Goal: Information Seeking & Learning: Check status

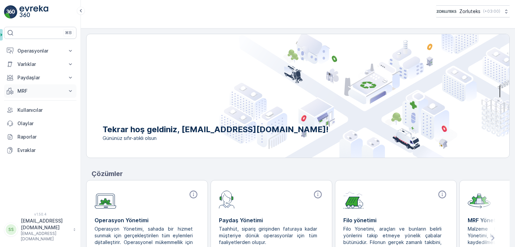
click at [36, 94] on button "MRF" at bounding box center [40, 90] width 72 height 13
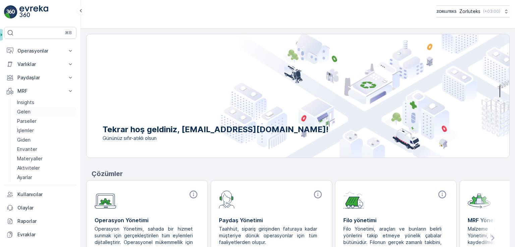
click at [36, 112] on link "Gelen" at bounding box center [45, 111] width 62 height 9
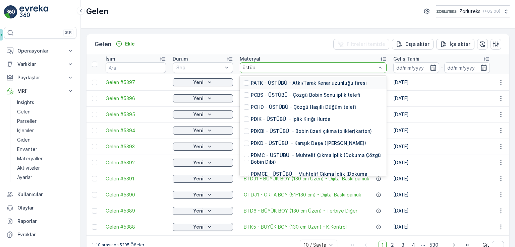
type input "üstübü"
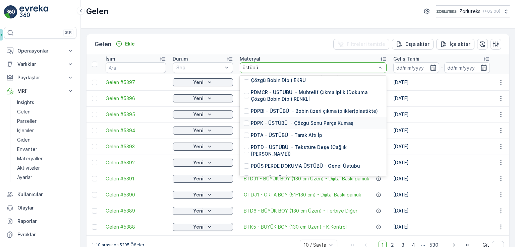
scroll to position [201, 0]
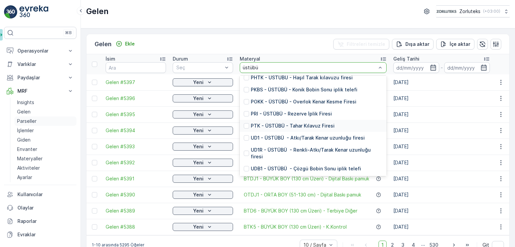
click at [39, 119] on link "Parseller" at bounding box center [45, 121] width 62 height 9
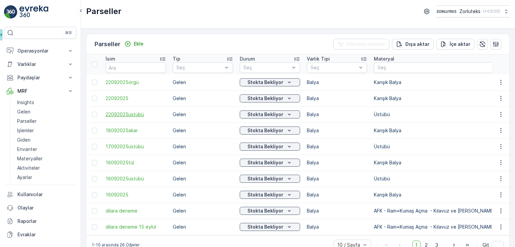
click at [133, 115] on span "22092025üstübü" at bounding box center [136, 114] width 60 height 7
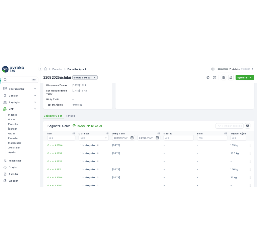
scroll to position [166, 0]
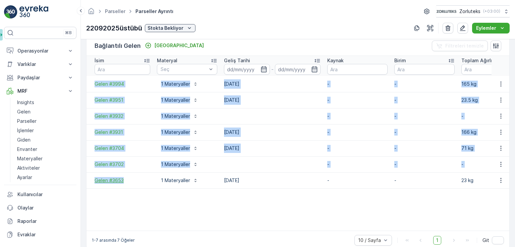
drag, startPoint x: 89, startPoint y: 82, endPoint x: 127, endPoint y: 180, distance: 104.8
click at [127, 178] on tbody "Gelen #3994 1 Materyaller 22.09.2025 - - 165 kg - 165 kg 22092025üstübü Gelen #…" at bounding box center [414, 153] width 657 height 155
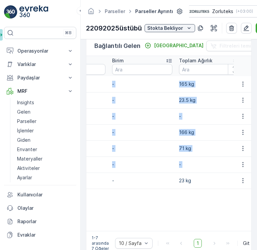
scroll to position [0, 296]
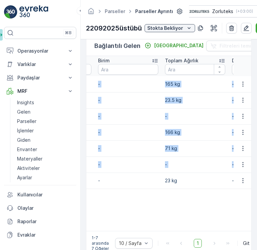
click at [184, 161] on p "-" at bounding box center [195, 164] width 60 height 7
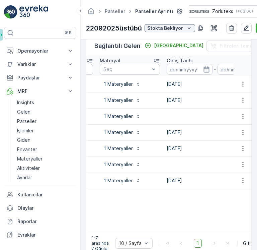
scroll to position [0, 0]
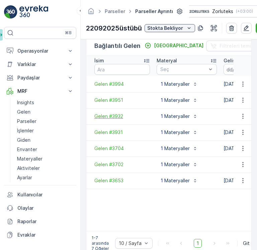
click at [118, 114] on span "Gelen #3932" at bounding box center [122, 116] width 56 height 7
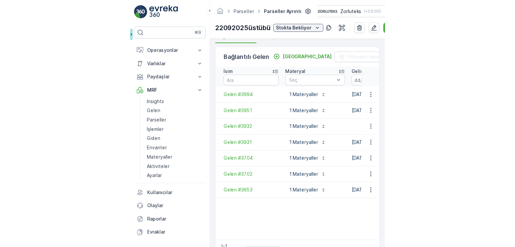
scroll to position [168, 0]
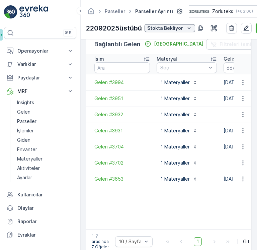
click at [117, 161] on span "Gelen #3702" at bounding box center [122, 162] width 56 height 7
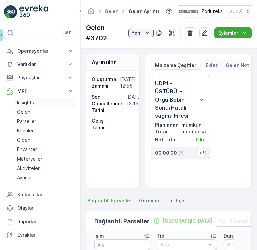
click at [22, 106] on link "Insights" at bounding box center [45, 102] width 62 height 9
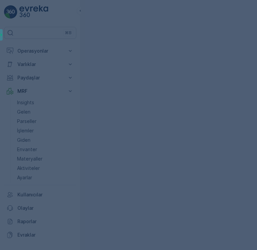
click at [24, 110] on div at bounding box center [128, 125] width 257 height 250
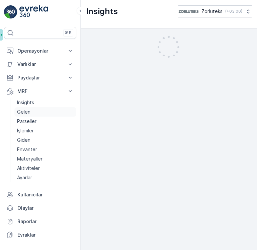
click at [28, 113] on p "Gelen" at bounding box center [23, 112] width 13 height 7
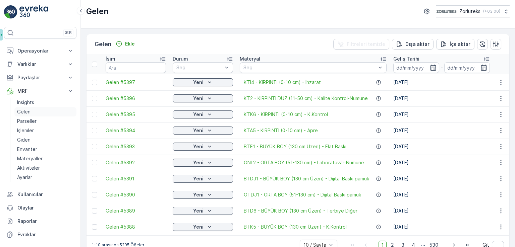
click at [35, 111] on link "Gelen" at bounding box center [45, 111] width 62 height 9
click at [35, 121] on p "Parseller" at bounding box center [26, 121] width 19 height 7
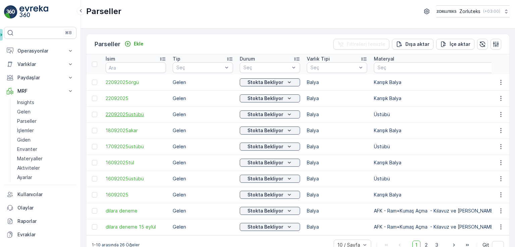
click at [130, 116] on span "22092025üstübü" at bounding box center [136, 114] width 60 height 7
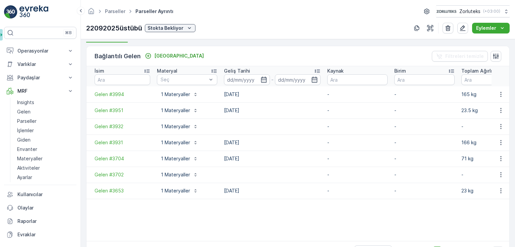
scroll to position [180, 0]
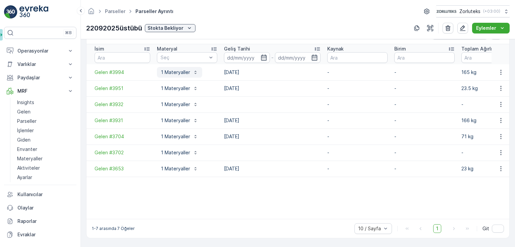
click at [174, 67] on button "1 Materyaller" at bounding box center [179, 72] width 45 height 11
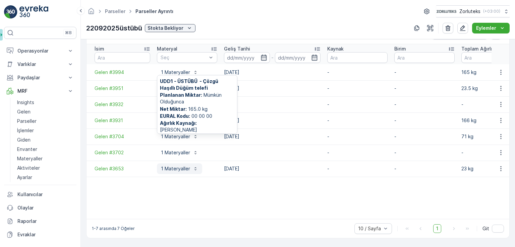
click at [167, 166] on p "1 Materyaller" at bounding box center [175, 169] width 29 height 7
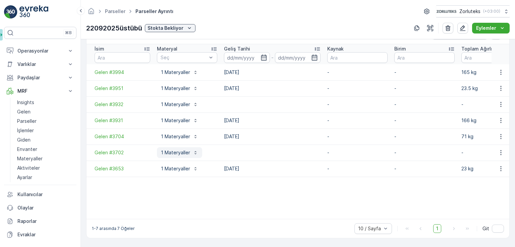
click at [173, 154] on button "1 Materyaller" at bounding box center [179, 152] width 45 height 11
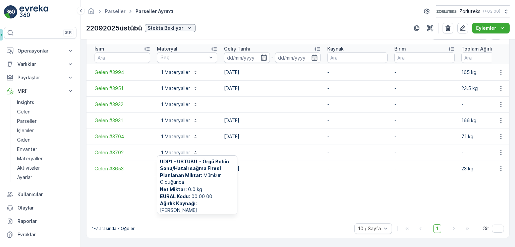
click at [173, 145] on td "1 Materyaller UDP1 - ÜSTÜBÜ - Örgü Bobin Sonu/Hatalı sağma Firesi Planlanan Mik…" at bounding box center [186, 153] width 67 height 16
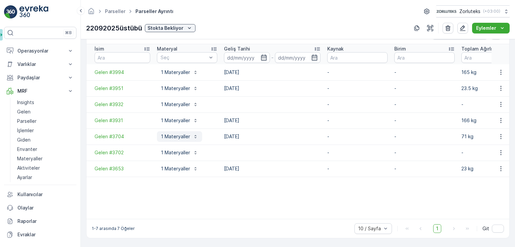
click at [175, 134] on p "1 Materyaller" at bounding box center [175, 136] width 29 height 7
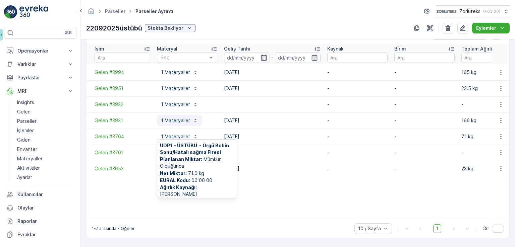
click at [176, 117] on p "1 Materyaller" at bounding box center [175, 120] width 29 height 7
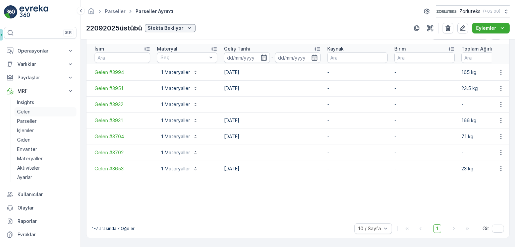
click at [37, 114] on link "Gelen" at bounding box center [45, 111] width 62 height 9
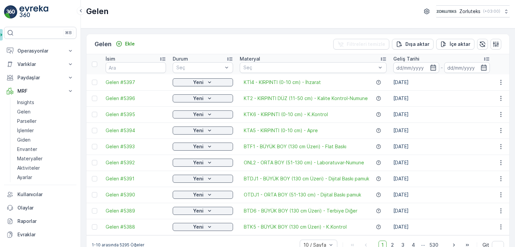
click at [315, 61] on div "Materyal" at bounding box center [313, 59] width 147 height 7
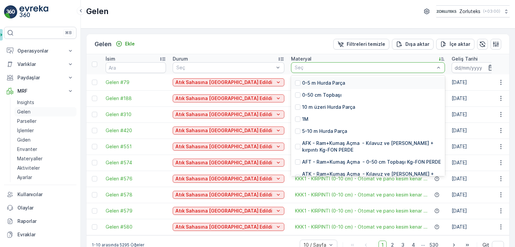
click at [28, 111] on p "Gelen" at bounding box center [23, 112] width 13 height 7
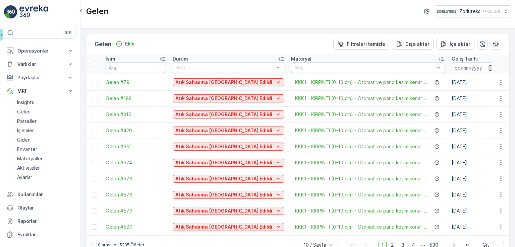
click at [129, 58] on div "İsim" at bounding box center [136, 59] width 60 height 7
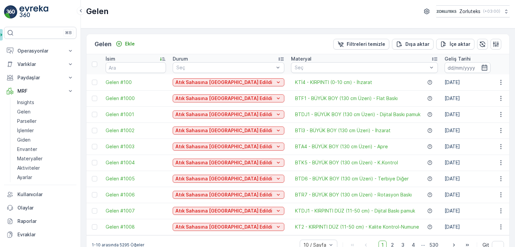
click at [153, 59] on div "İsim" at bounding box center [136, 59] width 60 height 7
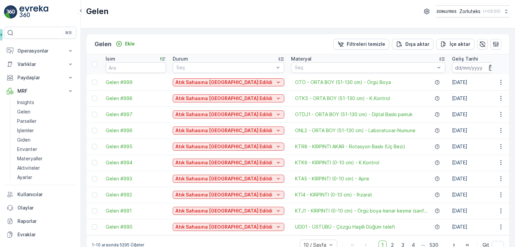
click at [153, 59] on div "İsim" at bounding box center [136, 59] width 60 height 7
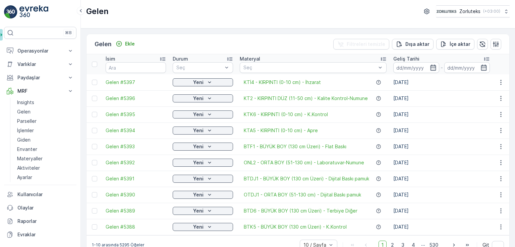
click at [153, 59] on div "İsim" at bounding box center [136, 59] width 60 height 7
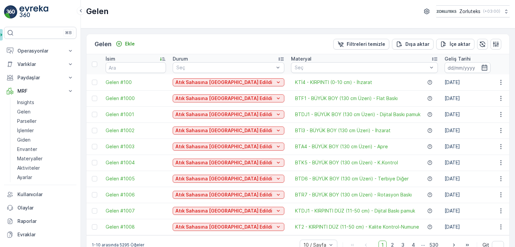
click at [153, 59] on div "İsim" at bounding box center [136, 59] width 60 height 7
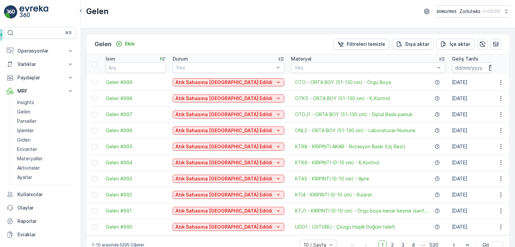
click at [153, 59] on div "İsim" at bounding box center [136, 59] width 60 height 7
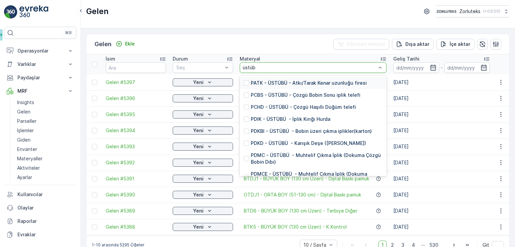
type input "üstübü"
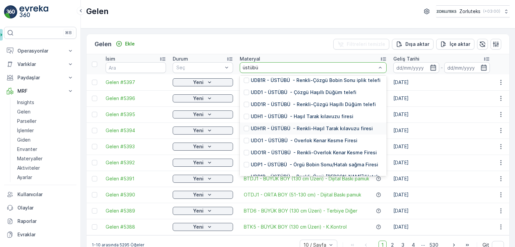
scroll to position [268, 0]
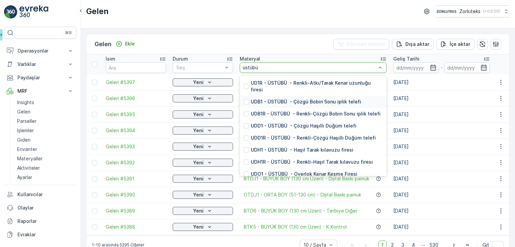
click at [281, 99] on p "UDB1 - ÜSTÜBÜ - Çözgü Bobin Sonu iplik telefi" at bounding box center [306, 102] width 110 height 7
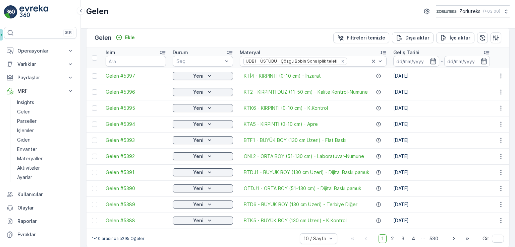
scroll to position [16, 0]
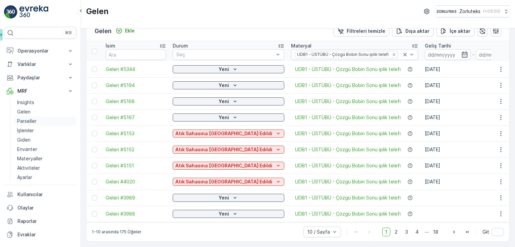
click at [34, 121] on p "Parseller" at bounding box center [26, 121] width 19 height 7
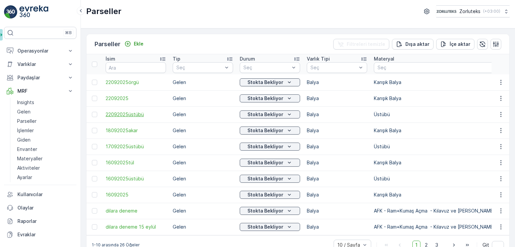
click at [129, 114] on span "22092025üstübü" at bounding box center [136, 114] width 60 height 7
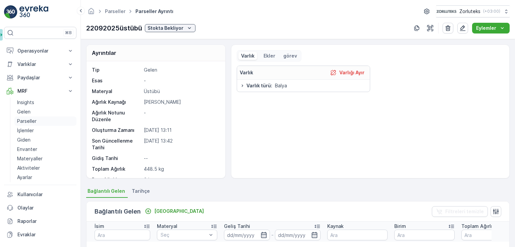
click at [32, 118] on p "Parseller" at bounding box center [26, 121] width 19 height 7
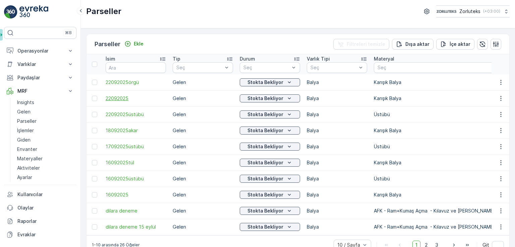
click at [118, 100] on span "22092025" at bounding box center [136, 98] width 60 height 7
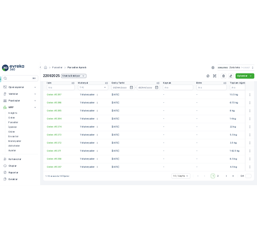
scroll to position [186, 0]
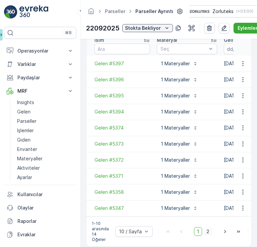
click at [209, 233] on span "2" at bounding box center [207, 231] width 9 height 9
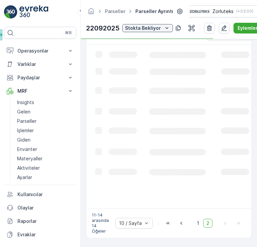
scroll to position [180, 0]
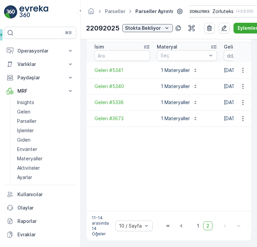
drag, startPoint x: 166, startPoint y: 111, endPoint x: 153, endPoint y: 194, distance: 84.5
click at [166, 111] on td "1 Materyaller" at bounding box center [186, 119] width 67 height 16
click at [197, 227] on span "1" at bounding box center [198, 226] width 8 height 9
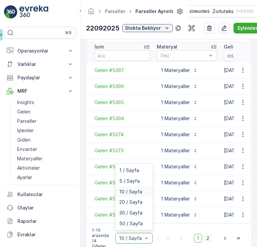
drag, startPoint x: 133, startPoint y: 236, endPoint x: 210, endPoint y: 240, distance: 77.5
click at [210, 240] on div "6 results available. Use Up and Down to choose options, press Enter to select t…" at bounding box center [195, 238] width 160 height 11
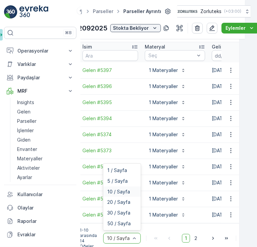
scroll to position [0, 143]
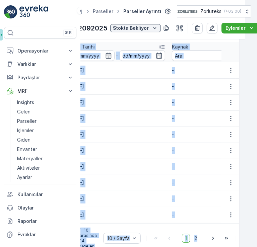
click at [200, 225] on div "Bağlantılı Gelen Bağla Filtreleri temizle İsim Materyal Seç Geliş Tarihi - Kayn…" at bounding box center [157, 138] width 166 height 232
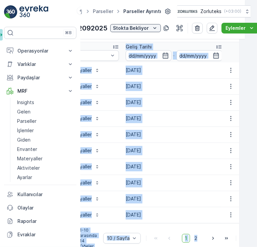
scroll to position [0, 59]
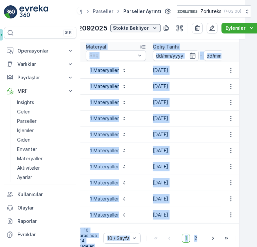
click at [208, 139] on td "18.09.2025" at bounding box center [200, 135] width 103 height 16
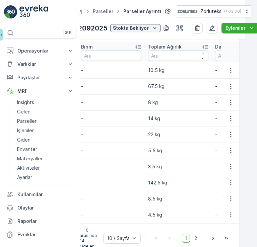
scroll to position [0, 337]
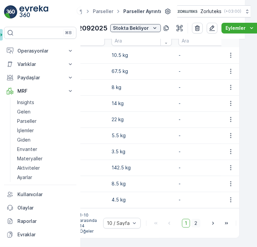
click at [193, 219] on span "2" at bounding box center [195, 223] width 9 height 9
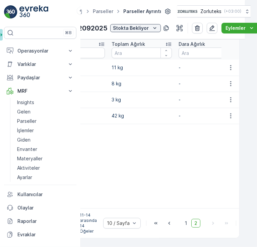
scroll to position [188, 0]
drag, startPoint x: 212, startPoint y: 235, endPoint x: 156, endPoint y: 234, distance: 56.0
click at [156, 234] on div "11-14 arasında 14 Öğeler 10 / Sayfa 1 2 Git" at bounding box center [156, 223] width 165 height 30
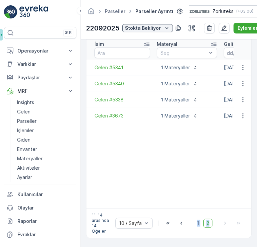
scroll to position [0, 3]
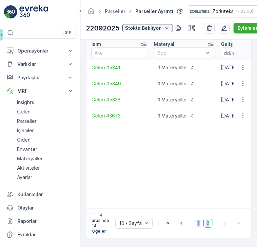
click at [198, 219] on span "1" at bounding box center [198, 223] width 8 height 9
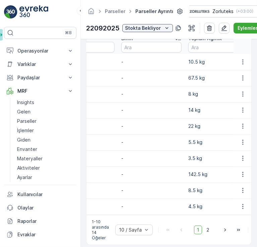
scroll to position [0, 308]
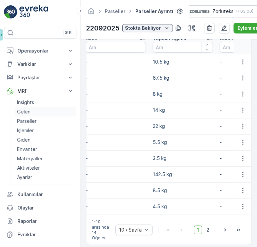
click at [26, 109] on p "Gelen" at bounding box center [23, 112] width 13 height 7
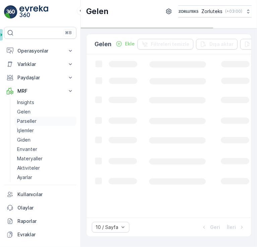
click at [30, 118] on p "Parseller" at bounding box center [26, 121] width 19 height 7
click at [31, 121] on p "Parseller" at bounding box center [26, 121] width 19 height 7
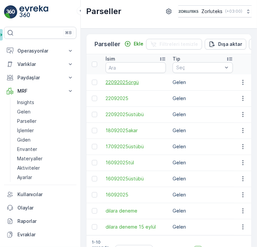
click at [137, 80] on span "22092025örgü" at bounding box center [136, 82] width 60 height 7
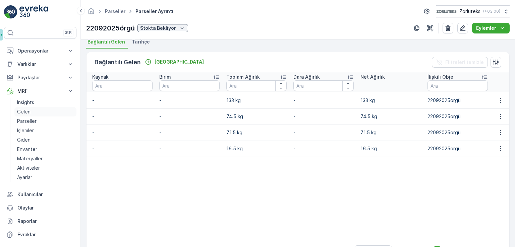
click at [25, 112] on p "Gelen" at bounding box center [23, 112] width 13 height 7
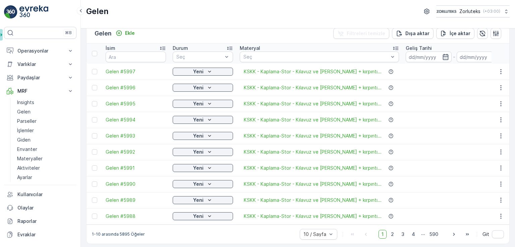
scroll to position [16, 0]
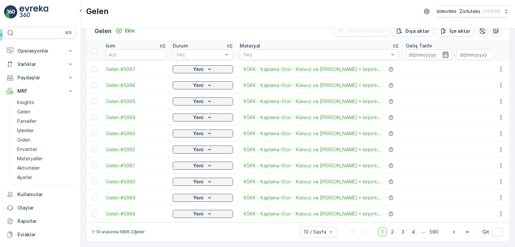
click at [410, 232] on span "4" at bounding box center [412, 232] width 9 height 9
click at [413, 232] on span "5" at bounding box center [413, 232] width 9 height 9
click at [413, 232] on span "6" at bounding box center [413, 232] width 9 height 9
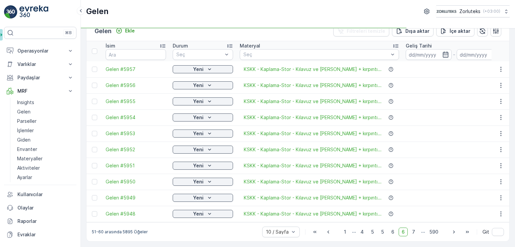
click at [422, 232] on p "..." at bounding box center [423, 232] width 4 height 9
click at [432, 235] on span "590" at bounding box center [433, 232] width 15 height 9
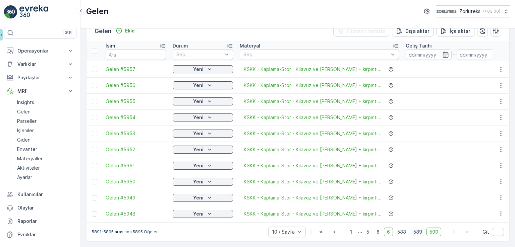
click at [415, 233] on span "589" at bounding box center [417, 232] width 15 height 9
click at [401, 231] on span "588" at bounding box center [401, 232] width 15 height 9
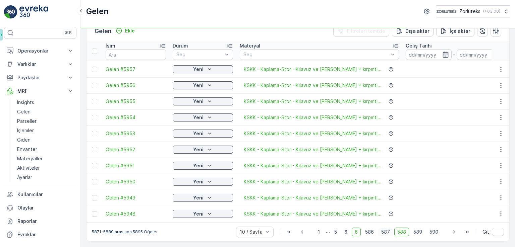
click at [386, 232] on span "587" at bounding box center [385, 232] width 15 height 9
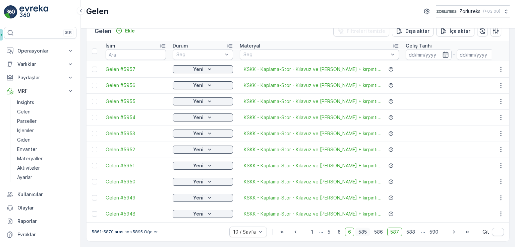
click at [365, 233] on span "585" at bounding box center [362, 232] width 14 height 9
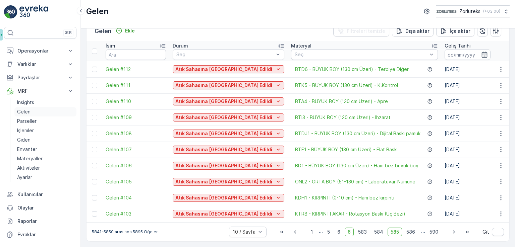
click at [24, 109] on p "Gelen" at bounding box center [23, 112] width 13 height 7
click at [37, 110] on link "Gelen" at bounding box center [45, 111] width 62 height 9
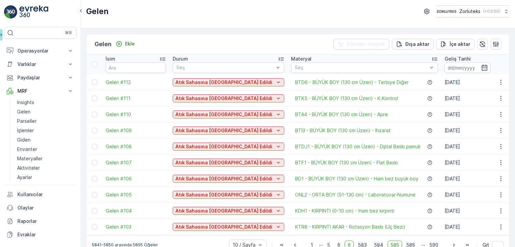
click at [132, 59] on div "İsim" at bounding box center [136, 59] width 60 height 7
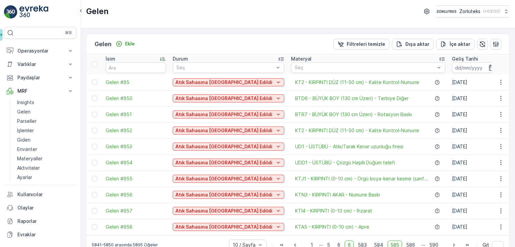
click at [125, 54] on th "İsim" at bounding box center [135, 64] width 67 height 20
click at [119, 60] on div "İsim" at bounding box center [136, 59] width 60 height 7
click at [119, 59] on div "İsim" at bounding box center [136, 59] width 60 height 7
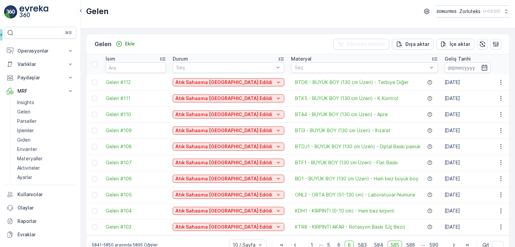
click at [119, 59] on div "İsim" at bounding box center [136, 59] width 60 height 7
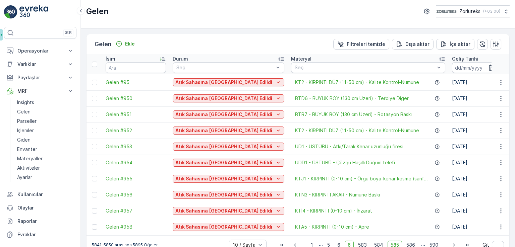
click at [119, 59] on div "İsim" at bounding box center [136, 59] width 60 height 7
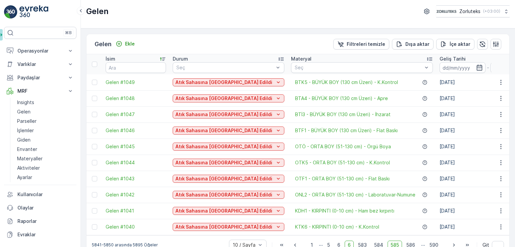
click at [119, 59] on div "İsim" at bounding box center [136, 59] width 60 height 7
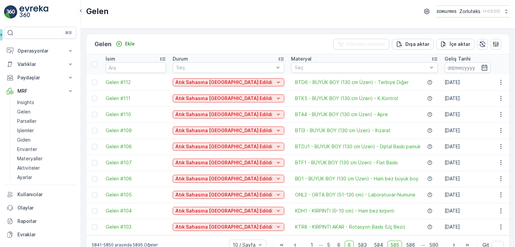
click at [119, 59] on div "İsim" at bounding box center [136, 59] width 60 height 7
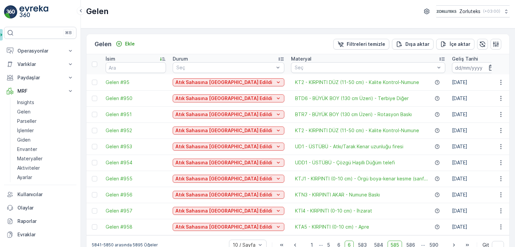
click at [119, 59] on div "İsim" at bounding box center [136, 59] width 60 height 7
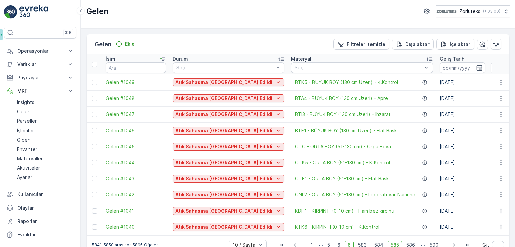
click at [119, 59] on div "İsim" at bounding box center [136, 59] width 60 height 7
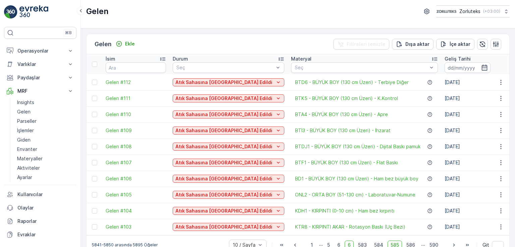
click at [119, 59] on div "İsim" at bounding box center [136, 59] width 60 height 7
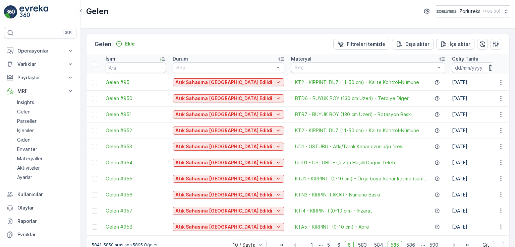
click at [119, 59] on div "İsim" at bounding box center [136, 59] width 60 height 7
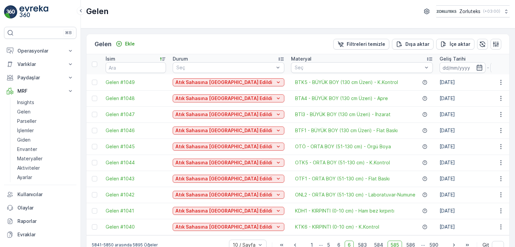
click at [119, 59] on div "İsim" at bounding box center [136, 59] width 60 height 7
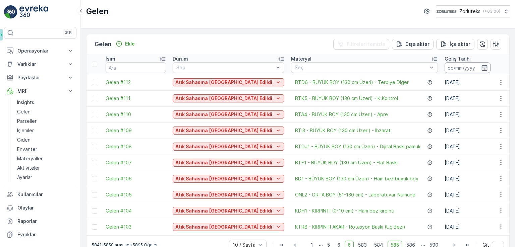
click at [444, 65] on input at bounding box center [467, 67] width 46 height 11
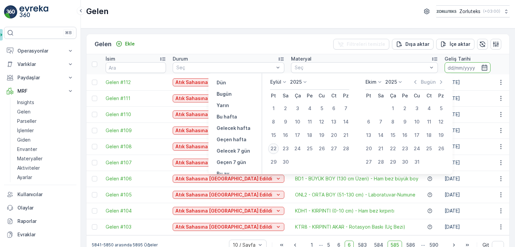
click at [276, 146] on div "22" at bounding box center [273, 148] width 11 height 11
type input "22.09.2025"
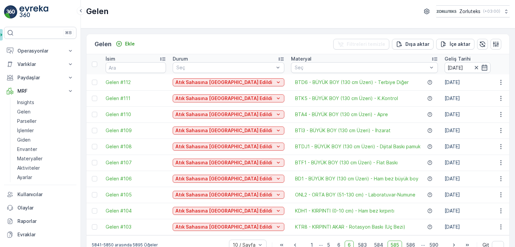
type input "22.09.2025"
click at [473, 111] on td "04.01.2025" at bounding box center [492, 115] width 103 height 16
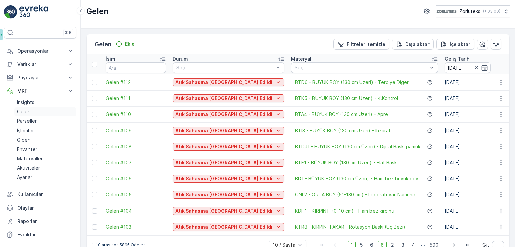
click at [36, 111] on link "Gelen" at bounding box center [45, 111] width 62 height 9
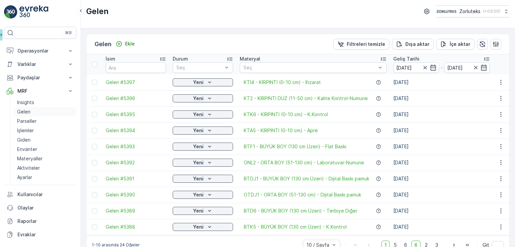
click at [38, 110] on link "Gelen" at bounding box center [45, 111] width 62 height 9
click at [31, 112] on link "Gelen" at bounding box center [45, 111] width 62 height 9
click at [422, 69] on icon "button" at bounding box center [424, 67] width 7 height 7
click at [424, 69] on icon "button" at bounding box center [424, 67] width 7 height 7
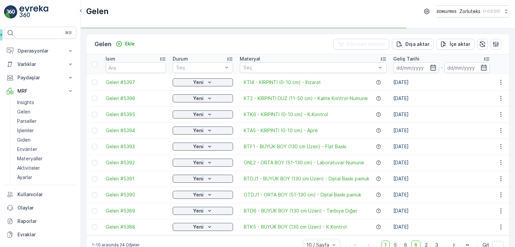
click at [425, 69] on input at bounding box center [416, 67] width 46 height 11
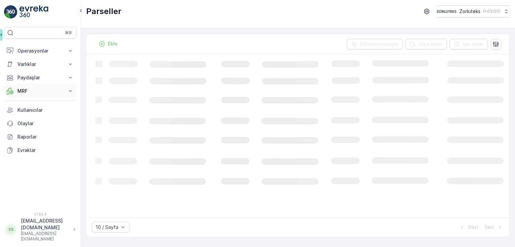
click at [31, 94] on button "MRF" at bounding box center [40, 90] width 72 height 13
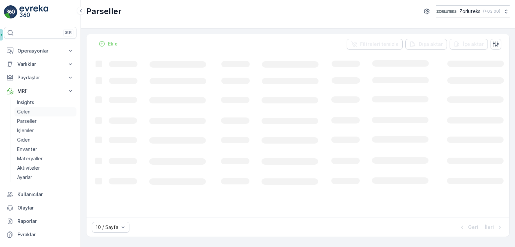
click at [32, 113] on link "Gelen" at bounding box center [45, 111] width 62 height 9
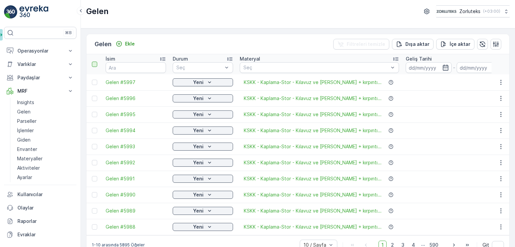
click at [95, 65] on div at bounding box center [94, 64] width 5 height 5
click at [95, 62] on input "checkbox" at bounding box center [95, 62] width 0 height 0
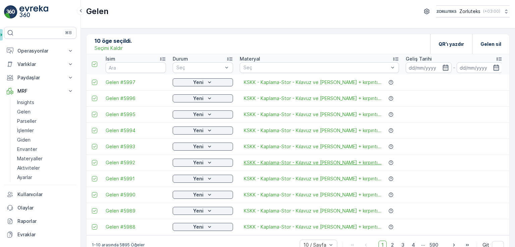
scroll to position [16, 0]
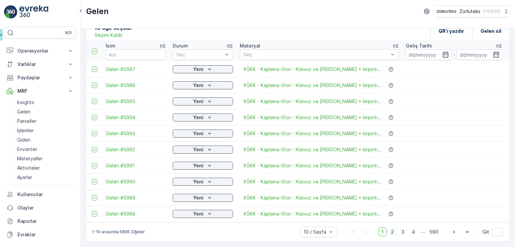
click at [391, 232] on span "2" at bounding box center [392, 232] width 9 height 9
click at [97, 49] on div at bounding box center [94, 51] width 5 height 5
click at [95, 49] on input "checkbox" at bounding box center [95, 49] width 0 height 0
click at [402, 233] on span "3" at bounding box center [402, 232] width 9 height 9
click at [93, 49] on div at bounding box center [94, 51] width 5 height 5
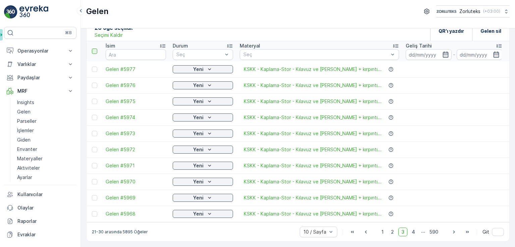
click at [95, 49] on input "checkbox" at bounding box center [95, 49] width 0 height 0
click at [411, 235] on span "4" at bounding box center [412, 232] width 9 height 9
click at [93, 49] on div at bounding box center [94, 51] width 5 height 5
click at [95, 49] on input "checkbox" at bounding box center [95, 49] width 0 height 0
click at [412, 235] on span "5" at bounding box center [413, 232] width 9 height 9
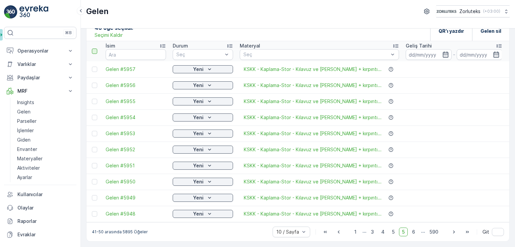
click at [96, 50] on div at bounding box center [94, 51] width 5 height 5
click at [95, 49] on input "checkbox" at bounding box center [95, 49] width 0 height 0
click at [413, 233] on span "6" at bounding box center [413, 232] width 9 height 9
click at [95, 49] on div at bounding box center [94, 51] width 5 height 5
click at [95, 49] on input "checkbox" at bounding box center [95, 49] width 0 height 0
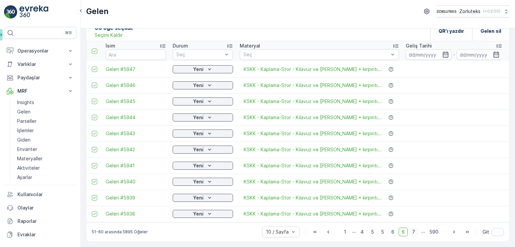
click at [412, 233] on span "7" at bounding box center [413, 232] width 9 height 9
click at [94, 50] on div at bounding box center [94, 51] width 5 height 5
click at [95, 49] on input "checkbox" at bounding box center [95, 49] width 0 height 0
click at [413, 232] on span "8" at bounding box center [413, 232] width 9 height 9
click at [93, 50] on div at bounding box center [94, 51] width 5 height 5
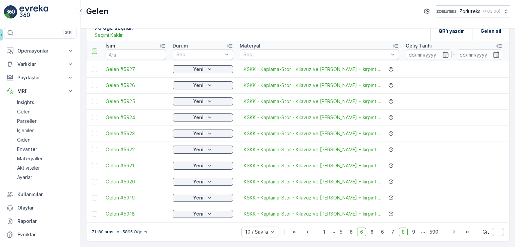
click at [95, 49] on input "checkbox" at bounding box center [95, 49] width 0 height 0
click at [414, 234] on span "9" at bounding box center [413, 232] width 9 height 9
click at [95, 49] on div at bounding box center [94, 51] width 5 height 5
click at [95, 49] on input "checkbox" at bounding box center [95, 49] width 0 height 0
click at [412, 232] on span "10" at bounding box center [412, 232] width 11 height 9
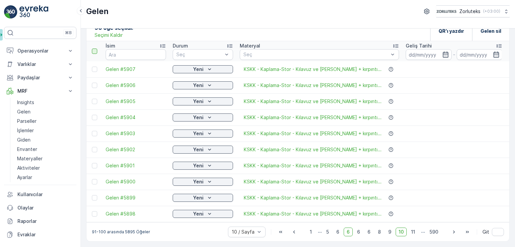
click at [94, 49] on div at bounding box center [94, 51] width 5 height 5
click at [95, 49] on input "checkbox" at bounding box center [95, 49] width 0 height 0
click at [410, 230] on span "11" at bounding box center [413, 232] width 10 height 9
click at [95, 49] on div at bounding box center [94, 51] width 5 height 5
click at [95, 49] on input "checkbox" at bounding box center [95, 49] width 0 height 0
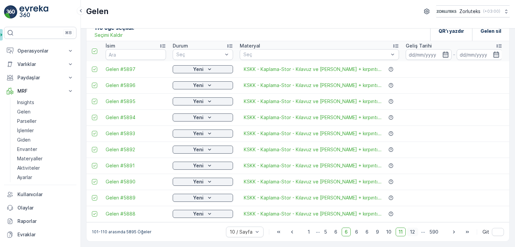
click at [413, 232] on span "12" at bounding box center [412, 232] width 11 height 9
click at [96, 49] on div at bounding box center [94, 51] width 5 height 5
click at [95, 49] on input "checkbox" at bounding box center [95, 49] width 0 height 0
click at [413, 232] on span "13" at bounding box center [412, 232] width 11 height 9
click at [94, 52] on th at bounding box center [94, 51] width 16 height 20
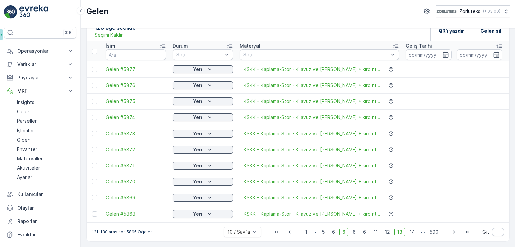
click at [94, 51] on th at bounding box center [94, 51] width 16 height 20
click at [94, 49] on div at bounding box center [94, 51] width 5 height 5
click at [95, 49] on input "checkbox" at bounding box center [95, 49] width 0 height 0
click at [412, 228] on span "14" at bounding box center [411, 232] width 11 height 9
click at [96, 49] on div at bounding box center [94, 51] width 5 height 5
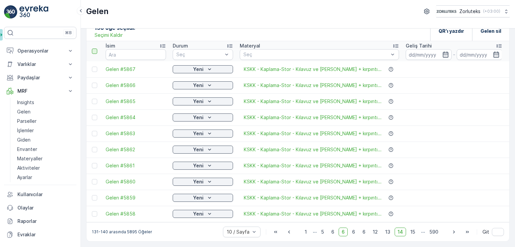
click at [95, 49] on input "checkbox" at bounding box center [95, 49] width 0 height 0
click at [411, 233] on span "15" at bounding box center [412, 232] width 11 height 9
click at [93, 50] on div at bounding box center [94, 51] width 5 height 5
click at [95, 49] on input "checkbox" at bounding box center [95, 49] width 0 height 0
click at [412, 232] on span "16" at bounding box center [412, 232] width 11 height 9
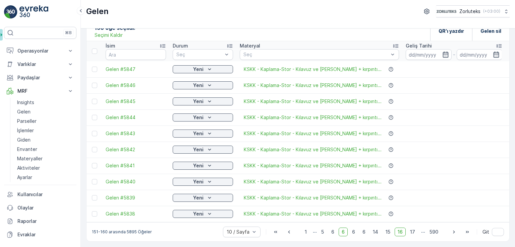
click at [93, 51] on th at bounding box center [94, 51] width 16 height 20
click at [92, 50] on div at bounding box center [94, 51] width 5 height 5
click at [95, 49] on input "checkbox" at bounding box center [95, 49] width 0 height 0
click at [411, 232] on span "17" at bounding box center [412, 232] width 11 height 9
click at [92, 49] on div at bounding box center [94, 51] width 5 height 5
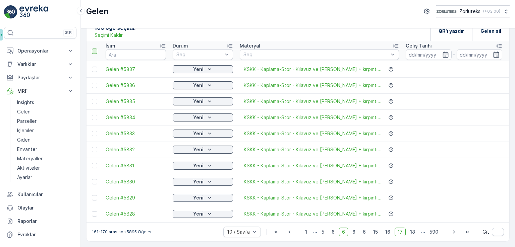
click at [95, 49] on input "checkbox" at bounding box center [95, 49] width 0 height 0
click at [413, 233] on span "18" at bounding box center [412, 232] width 11 height 9
click at [96, 49] on div at bounding box center [94, 51] width 5 height 5
click at [95, 49] on input "checkbox" at bounding box center [95, 49] width 0 height 0
click at [414, 234] on span "19" at bounding box center [412, 232] width 11 height 9
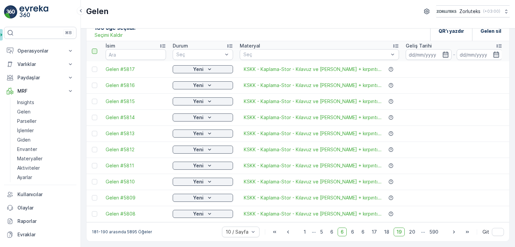
click at [95, 49] on div at bounding box center [94, 51] width 5 height 5
click at [95, 49] on input "checkbox" at bounding box center [95, 49] width 0 height 0
click at [413, 231] on span "20" at bounding box center [412, 232] width 12 height 9
click at [96, 50] on div at bounding box center [94, 51] width 5 height 5
click at [95, 49] on input "checkbox" at bounding box center [95, 49] width 0 height 0
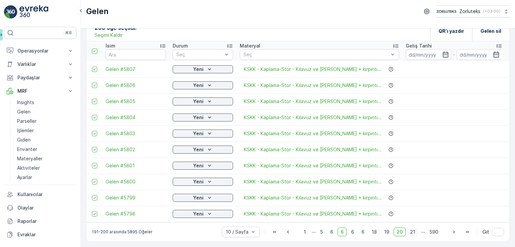
click at [412, 232] on span "21" at bounding box center [412, 232] width 11 height 9
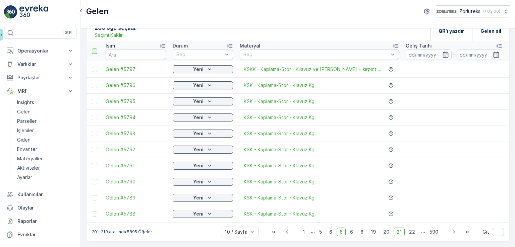
click at [95, 49] on div at bounding box center [94, 51] width 5 height 5
click at [95, 49] on input "checkbox" at bounding box center [95, 49] width 0 height 0
click at [410, 233] on span "22" at bounding box center [412, 232] width 12 height 9
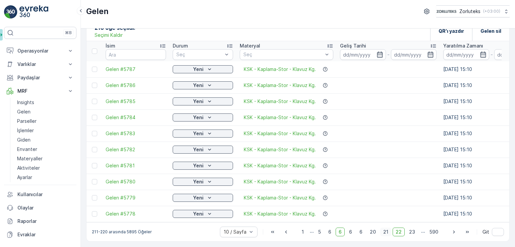
click at [387, 231] on span "21" at bounding box center [385, 232] width 11 height 9
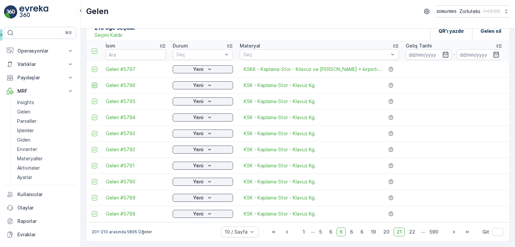
click at [95, 84] on icon at bounding box center [94, 85] width 3 height 2
click at [92, 83] on input "checkbox" at bounding box center [92, 83] width 0 height 0
click at [94, 99] on icon at bounding box center [94, 101] width 5 height 5
click at [92, 99] on input "checkbox" at bounding box center [92, 99] width 0 height 0
click at [94, 116] on icon at bounding box center [94, 117] width 5 height 5
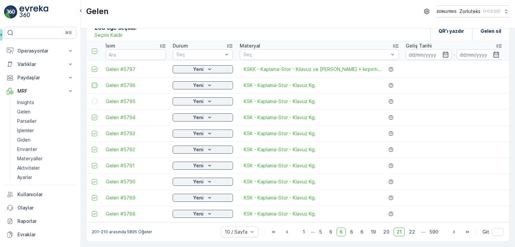
click at [92, 115] on input "checkbox" at bounding box center [92, 115] width 0 height 0
click at [92, 132] on icon at bounding box center [94, 133] width 5 height 5
click at [92, 131] on input "checkbox" at bounding box center [92, 131] width 0 height 0
click at [94, 147] on icon at bounding box center [94, 149] width 5 height 5
click at [92, 147] on input "checkbox" at bounding box center [92, 147] width 0 height 0
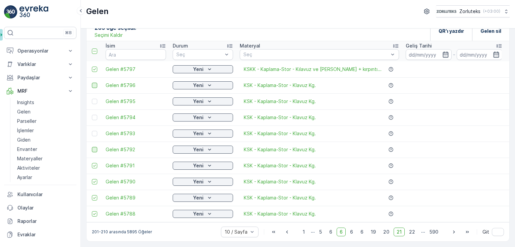
click at [93, 164] on icon at bounding box center [94, 166] width 5 height 5
click at [92, 163] on input "checkbox" at bounding box center [92, 163] width 0 height 0
click at [95, 180] on icon at bounding box center [94, 182] width 5 height 5
click at [92, 179] on input "checkbox" at bounding box center [92, 179] width 0 height 0
click at [96, 196] on icon at bounding box center [94, 198] width 5 height 5
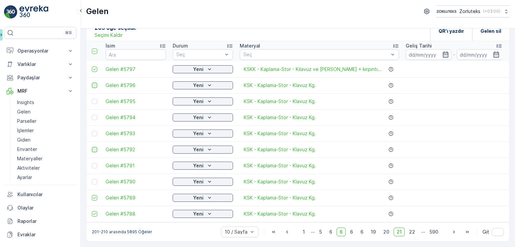
click at [92, 195] on input "checkbox" at bounding box center [92, 195] width 0 height 0
click at [96, 212] on icon at bounding box center [94, 214] width 5 height 5
click at [92, 211] on input "checkbox" at bounding box center [92, 211] width 0 height 0
click at [451, 31] on p "QR'ı yazdır" at bounding box center [450, 31] width 25 height 7
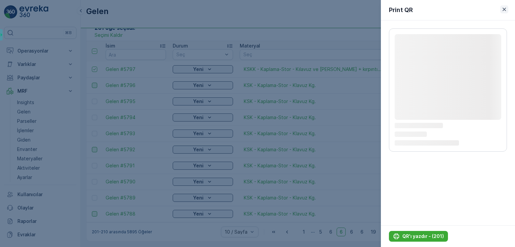
click at [504, 10] on icon "button" at bounding box center [504, 9] width 7 height 7
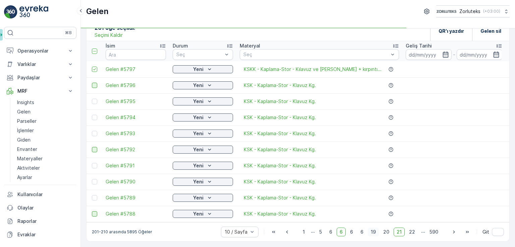
click at [387, 232] on span "20" at bounding box center [386, 232] width 12 height 9
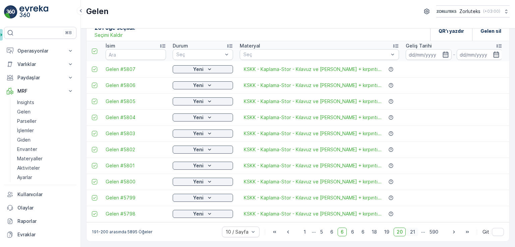
click at [409, 233] on span "21" at bounding box center [412, 232] width 11 height 9
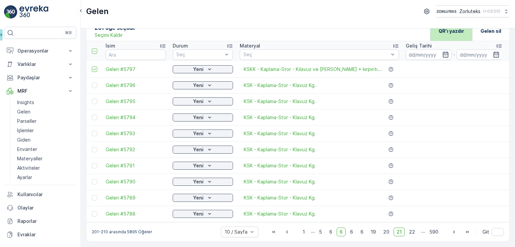
click at [452, 28] on p "QR'ı yazdır" at bounding box center [450, 31] width 25 height 7
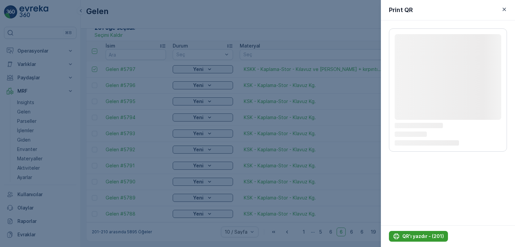
click at [424, 238] on p "QR'ı yazdır - (201)" at bounding box center [423, 236] width 42 height 7
click at [425, 237] on p "QR'ı yazdır - (201)" at bounding box center [423, 236] width 42 height 7
click at [404, 237] on p "QR'ı yazdır - (201)" at bounding box center [423, 236] width 42 height 7
click at [504, 10] on icon "button" at bounding box center [504, 9] width 7 height 7
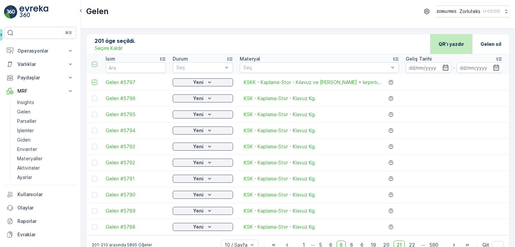
click at [450, 42] on p "QR'ı yazdır" at bounding box center [450, 44] width 25 height 7
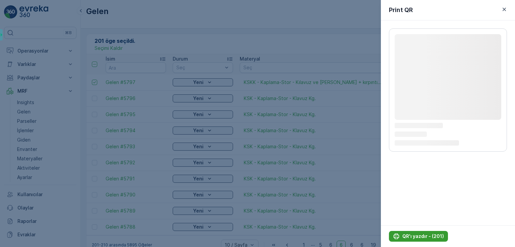
click at [403, 237] on p "QR'ı yazdır - (201)" at bounding box center [423, 236] width 42 height 7
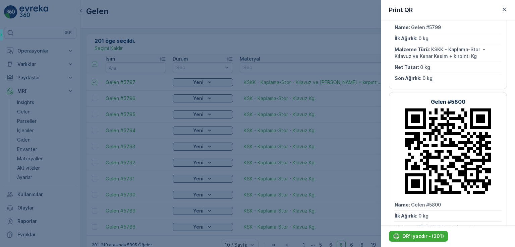
scroll to position [704, 0]
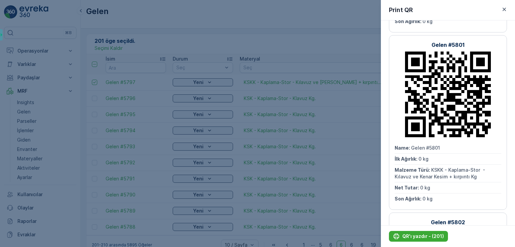
drag, startPoint x: 514, startPoint y: 27, endPoint x: 514, endPoint y: 65, distance: 37.9
click at [514, 159] on div at bounding box center [514, 123] width 0 height 247
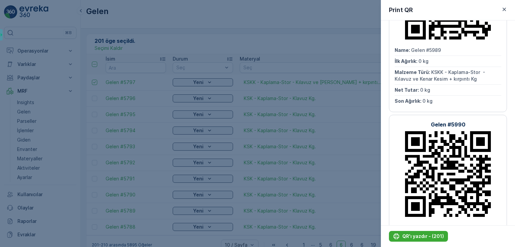
scroll to position [35419, 0]
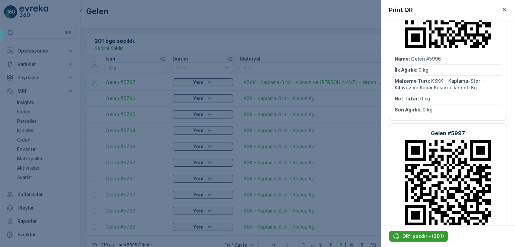
click at [429, 235] on p "QR'ı yazdır - (201)" at bounding box center [423, 236] width 42 height 7
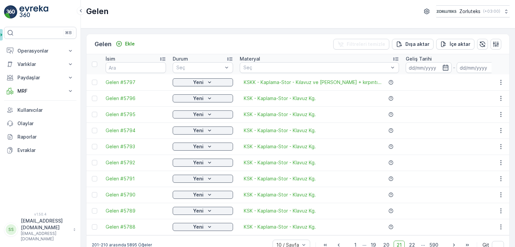
click at [92, 100] on div at bounding box center [94, 98] width 5 height 5
click at [92, 96] on input "checkbox" at bounding box center [92, 96] width 0 height 0
drag, startPoint x: 96, startPoint y: 113, endPoint x: 95, endPoint y: 118, distance: 5.0
click at [96, 113] on div at bounding box center [94, 114] width 5 height 5
click at [92, 112] on input "checkbox" at bounding box center [92, 112] width 0 height 0
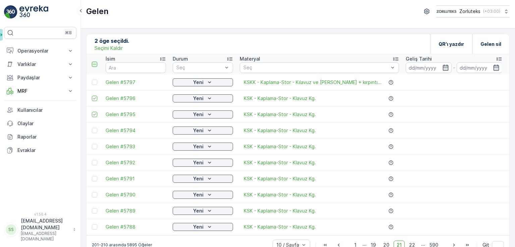
click at [96, 62] on icon at bounding box center [94, 64] width 5 height 5
click at [95, 62] on input "checkbox" at bounding box center [95, 62] width 0 height 0
click at [94, 84] on icon at bounding box center [94, 82] width 5 height 5
click at [92, 80] on input "checkbox" at bounding box center [92, 80] width 0 height 0
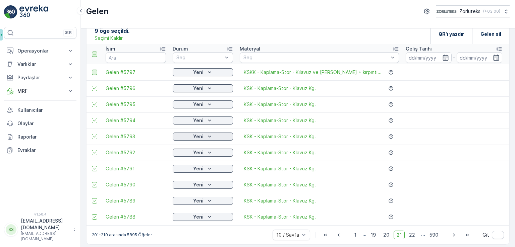
scroll to position [16, 0]
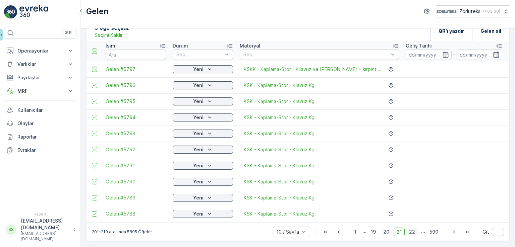
click at [412, 233] on span "22" at bounding box center [412, 232] width 12 height 9
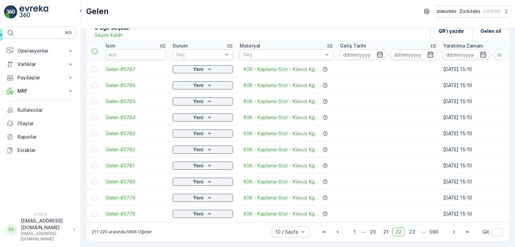
click at [96, 49] on div at bounding box center [94, 51] width 5 height 5
click at [95, 49] on input "checkbox" at bounding box center [95, 49] width 0 height 0
click at [412, 234] on span "23" at bounding box center [412, 232] width 12 height 9
click at [92, 49] on div at bounding box center [94, 51] width 5 height 5
click at [95, 49] on input "checkbox" at bounding box center [95, 49] width 0 height 0
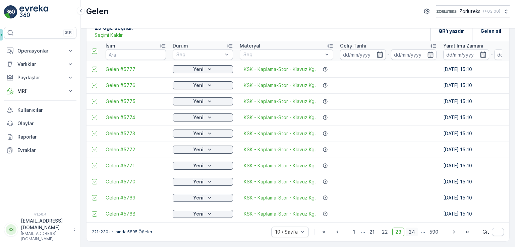
click at [410, 234] on span "24" at bounding box center [411, 232] width 12 height 9
click at [92, 50] on div at bounding box center [94, 51] width 5 height 5
click at [95, 49] on input "checkbox" at bounding box center [95, 49] width 0 height 0
click at [409, 230] on span "25" at bounding box center [412, 232] width 12 height 9
click at [94, 49] on div at bounding box center [94, 51] width 5 height 5
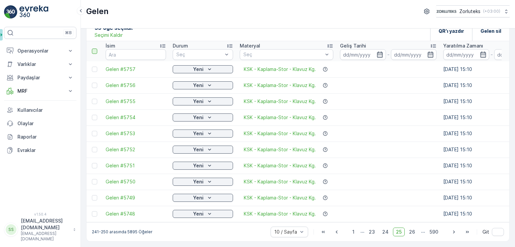
click at [95, 49] on input "checkbox" at bounding box center [95, 49] width 0 height 0
click at [412, 233] on span "26" at bounding box center [412, 232] width 12 height 9
click at [94, 49] on div at bounding box center [94, 51] width 5 height 5
click at [95, 49] on input "checkbox" at bounding box center [95, 49] width 0 height 0
click at [410, 232] on span "27" at bounding box center [412, 232] width 12 height 9
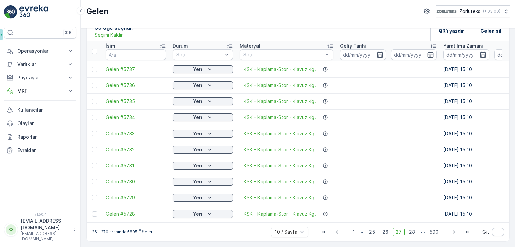
click at [96, 49] on div at bounding box center [94, 51] width 5 height 5
click at [95, 49] on input "checkbox" at bounding box center [95, 49] width 0 height 0
click at [410, 232] on span "28" at bounding box center [412, 232] width 12 height 9
click at [93, 49] on div at bounding box center [94, 51] width 5 height 5
click at [95, 49] on input "checkbox" at bounding box center [95, 49] width 0 height 0
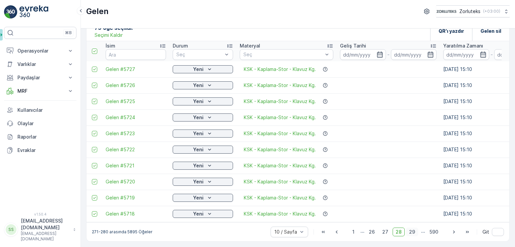
click at [412, 233] on span "29" at bounding box center [412, 232] width 12 height 9
click at [94, 49] on div at bounding box center [94, 51] width 5 height 5
click at [95, 49] on input "checkbox" at bounding box center [95, 49] width 0 height 0
click at [410, 232] on span "30" at bounding box center [412, 232] width 12 height 9
click at [92, 49] on div at bounding box center [94, 51] width 5 height 5
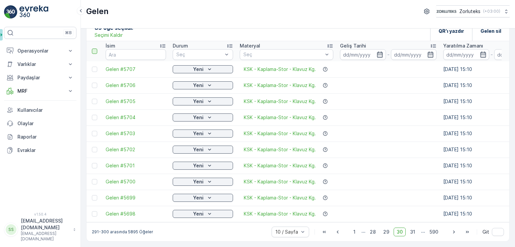
click at [95, 49] on input "checkbox" at bounding box center [95, 49] width 0 height 0
click at [414, 232] on span "31" at bounding box center [412, 232] width 11 height 9
click at [95, 49] on div at bounding box center [94, 51] width 5 height 5
click at [95, 49] on input "checkbox" at bounding box center [95, 49] width 0 height 0
click at [414, 232] on span "32" at bounding box center [412, 232] width 12 height 9
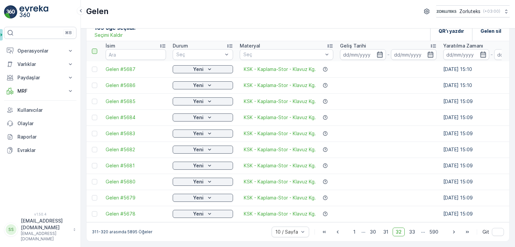
click at [94, 50] on div at bounding box center [94, 51] width 5 height 5
click at [95, 49] on input "checkbox" at bounding box center [95, 49] width 0 height 0
click at [410, 230] on span "33" at bounding box center [412, 232] width 12 height 9
click at [94, 50] on div at bounding box center [94, 51] width 5 height 5
click at [95, 49] on input "checkbox" at bounding box center [95, 49] width 0 height 0
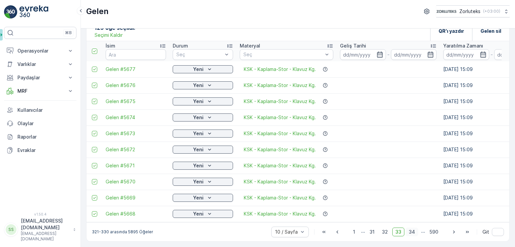
click at [409, 232] on span "34" at bounding box center [411, 232] width 12 height 9
click at [94, 49] on div at bounding box center [94, 51] width 5 height 5
click at [95, 49] on input "checkbox" at bounding box center [95, 49] width 0 height 0
click at [413, 233] on span "35" at bounding box center [412, 232] width 12 height 9
click at [95, 51] on div at bounding box center [94, 51] width 5 height 5
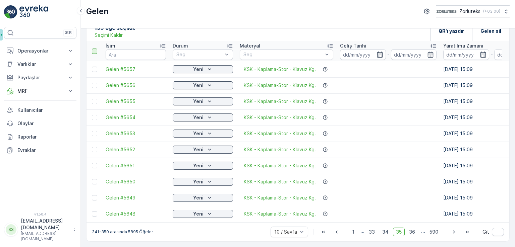
click at [95, 49] on input "checkbox" at bounding box center [95, 49] width 0 height 0
click at [413, 234] on span "36" at bounding box center [412, 232] width 12 height 9
click at [94, 49] on div at bounding box center [94, 51] width 5 height 5
click at [95, 49] on input "checkbox" at bounding box center [95, 49] width 0 height 0
click at [410, 231] on span "37" at bounding box center [412, 232] width 12 height 9
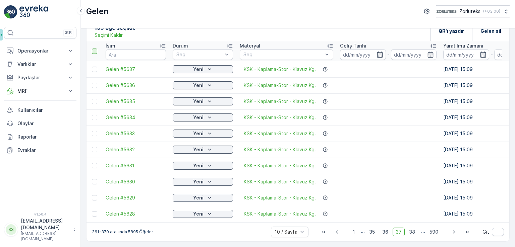
click at [96, 49] on div at bounding box center [94, 51] width 5 height 5
click at [95, 49] on input "checkbox" at bounding box center [95, 49] width 0 height 0
click at [412, 233] on span "38" at bounding box center [412, 232] width 12 height 9
click at [96, 49] on div at bounding box center [94, 51] width 5 height 5
click at [95, 49] on input "checkbox" at bounding box center [95, 49] width 0 height 0
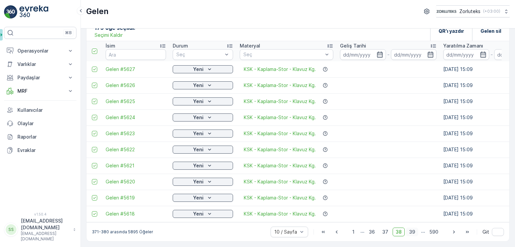
click at [411, 232] on span "39" at bounding box center [412, 232] width 12 height 9
click at [93, 49] on div at bounding box center [94, 51] width 5 height 5
click at [95, 49] on input "checkbox" at bounding box center [95, 49] width 0 height 0
click at [407, 230] on span "40" at bounding box center [411, 232] width 12 height 9
click at [92, 49] on div at bounding box center [94, 51] width 5 height 5
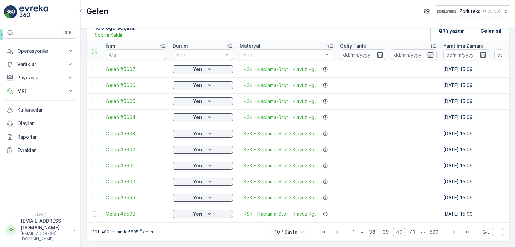
click at [95, 49] on input "checkbox" at bounding box center [95, 49] width 0 height 0
click at [413, 234] on span "41" at bounding box center [411, 232] width 11 height 9
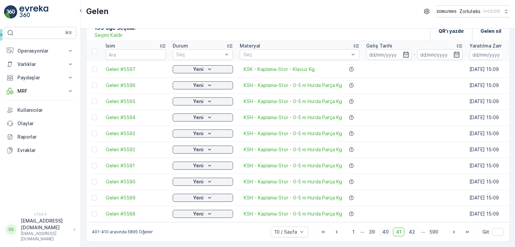
click at [386, 235] on span "40" at bounding box center [385, 232] width 12 height 9
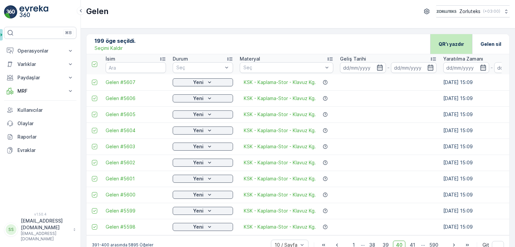
click at [452, 39] on div "QR'ı yazdır" at bounding box center [450, 44] width 25 height 20
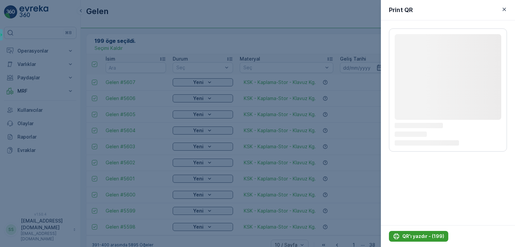
click at [413, 236] on p "QR'ı yazdır - (199)" at bounding box center [423, 236] width 42 height 7
click at [503, 11] on icon "button" at bounding box center [503, 9] width 3 height 3
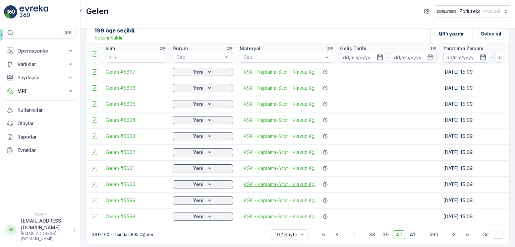
scroll to position [16, 0]
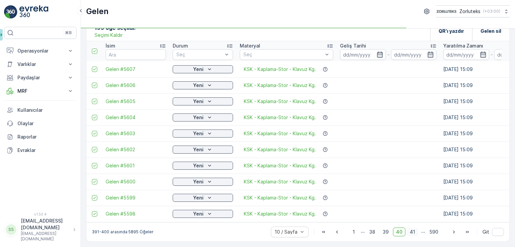
click at [411, 230] on span "41" at bounding box center [411, 232] width 11 height 9
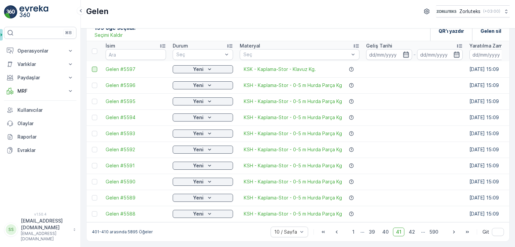
click at [92, 67] on div at bounding box center [94, 69] width 5 height 5
click at [92, 67] on input "checkbox" at bounding box center [92, 67] width 0 height 0
click at [447, 32] on div "QR'ı yazdır" at bounding box center [450, 31] width 25 height 20
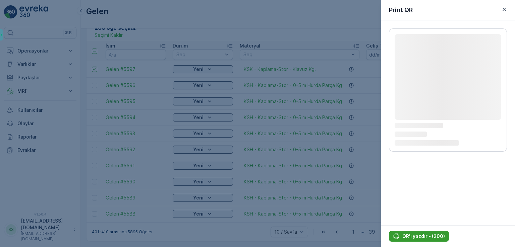
click at [427, 238] on p "QR'ı yazdır - (200)" at bounding box center [423, 236] width 43 height 7
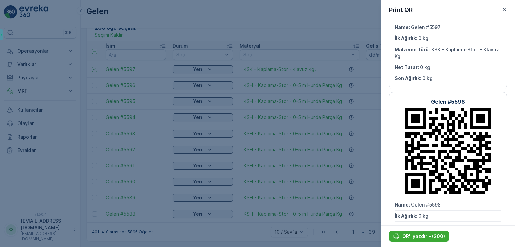
scroll to position [168, 0]
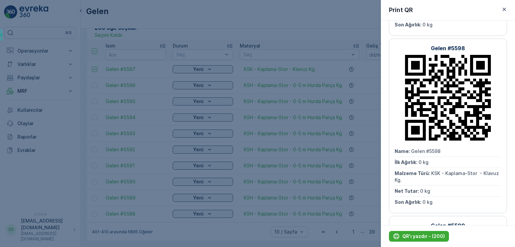
drag, startPoint x: 514, startPoint y: 24, endPoint x: 513, endPoint y: 15, distance: 8.4
click at [514, 148] on html "⌘B Operasyonlar Planlama Rotalar & Görevler Kokpit Ayarlar Varlıklar Varlıklar …" at bounding box center [257, 123] width 515 height 247
click at [423, 239] on p "QR'ı yazdır - (200)" at bounding box center [423, 236] width 43 height 7
click at [411, 237] on p "QR'ı yazdır - (200)" at bounding box center [423, 236] width 43 height 7
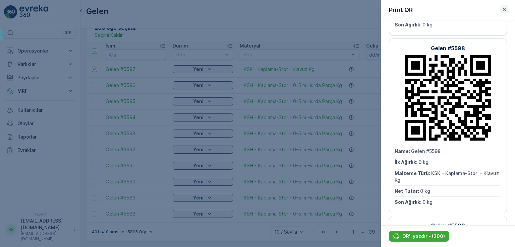
click at [505, 11] on icon "button" at bounding box center [503, 9] width 3 height 3
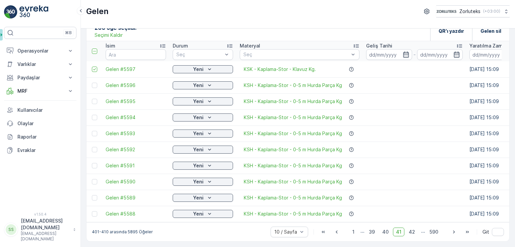
click at [105, 32] on p "Seçimi Kaldır" at bounding box center [108, 35] width 28 height 7
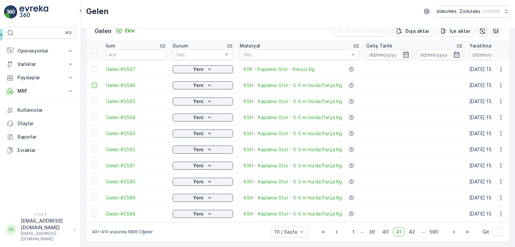
click at [97, 83] on div at bounding box center [94, 85] width 5 height 5
click at [92, 83] on input "checkbox" at bounding box center [92, 83] width 0 height 0
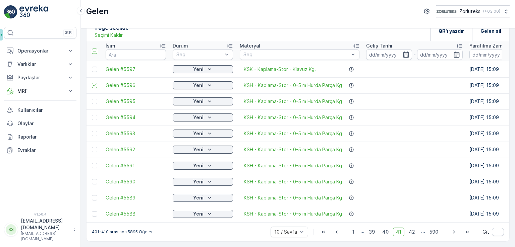
click at [101, 32] on p "Seçimi Kaldır" at bounding box center [108, 35] width 28 height 7
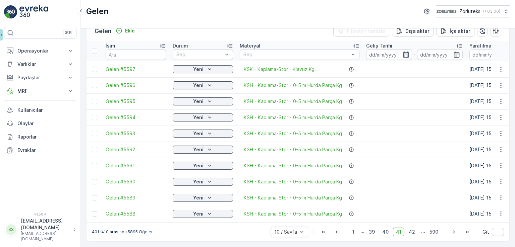
click at [103, 34] on div "Gelen Ekle Filtreleri temizle Dışa aktar İçe aktar" at bounding box center [297, 31] width 422 height 20
click at [106, 28] on div "Gelen Zorluteks ( +03:00 )" at bounding box center [298, 14] width 434 height 28
click at [93, 49] on div at bounding box center [94, 51] width 5 height 5
click at [95, 49] on input "checkbox" at bounding box center [95, 49] width 0 height 0
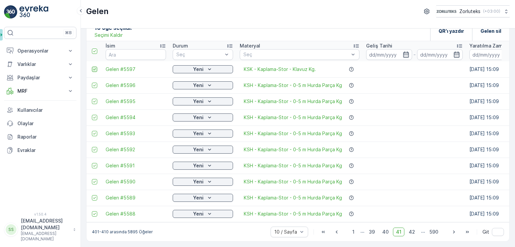
click at [95, 68] on icon at bounding box center [94, 69] width 5 height 5
click at [92, 67] on input "checkbox" at bounding box center [92, 67] width 0 height 0
click at [411, 234] on span "42" at bounding box center [411, 232] width 12 height 9
click at [93, 51] on div at bounding box center [94, 51] width 5 height 5
click at [95, 49] on input "checkbox" at bounding box center [95, 49] width 0 height 0
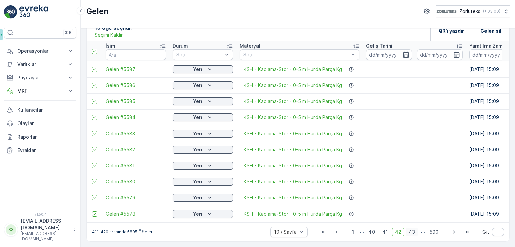
click at [410, 232] on span "43" at bounding box center [411, 232] width 12 height 9
click at [95, 49] on div at bounding box center [94, 51] width 5 height 5
click at [95, 49] on input "checkbox" at bounding box center [95, 49] width 0 height 0
click at [412, 232] on span "44" at bounding box center [411, 232] width 13 height 9
click at [95, 50] on div at bounding box center [94, 51] width 5 height 5
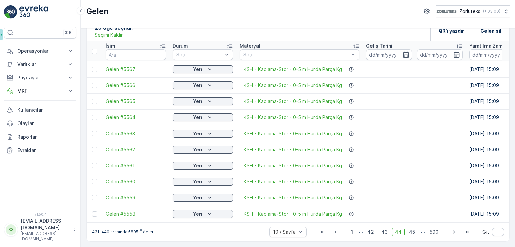
click at [95, 49] on input "checkbox" at bounding box center [95, 49] width 0 height 0
click at [411, 233] on span "45" at bounding box center [412, 232] width 12 height 9
click at [95, 49] on div at bounding box center [94, 51] width 5 height 5
click at [95, 49] on input "checkbox" at bounding box center [95, 49] width 0 height 0
click at [411, 234] on span "46" at bounding box center [411, 232] width 12 height 9
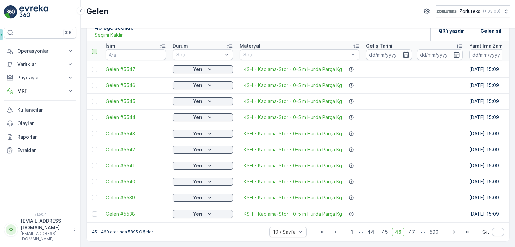
click at [95, 49] on div at bounding box center [94, 51] width 5 height 5
click at [95, 49] on input "checkbox" at bounding box center [95, 49] width 0 height 0
click at [413, 231] on span "47" at bounding box center [411, 232] width 12 height 9
click at [95, 49] on div at bounding box center [94, 51] width 5 height 5
click at [95, 49] on input "checkbox" at bounding box center [95, 49] width 0 height 0
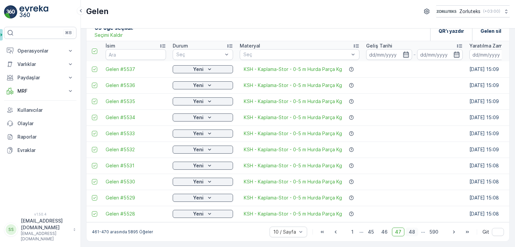
click at [412, 233] on span "48" at bounding box center [411, 232] width 12 height 9
click at [94, 49] on div at bounding box center [94, 51] width 5 height 5
click at [95, 49] on input "checkbox" at bounding box center [95, 49] width 0 height 0
drag, startPoint x: 413, startPoint y: 232, endPoint x: 411, endPoint y: 222, distance: 10.1
click at [413, 233] on span "49" at bounding box center [411, 232] width 12 height 9
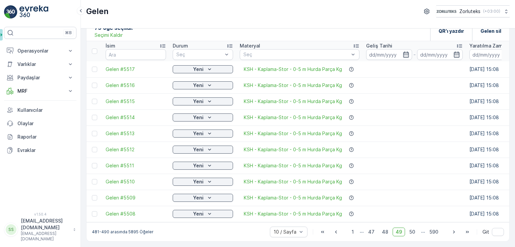
click at [93, 49] on div at bounding box center [94, 51] width 5 height 5
click at [95, 49] on input "checkbox" at bounding box center [95, 49] width 0 height 0
click at [410, 233] on span "50" at bounding box center [412, 232] width 12 height 9
click at [95, 49] on div at bounding box center [94, 51] width 5 height 5
click at [95, 49] on input "checkbox" at bounding box center [95, 49] width 0 height 0
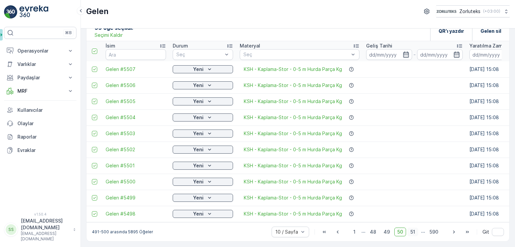
click at [413, 232] on span "51" at bounding box center [412, 232] width 11 height 9
click at [94, 49] on div at bounding box center [94, 51] width 5 height 5
click at [95, 49] on input "checkbox" at bounding box center [95, 49] width 0 height 0
click at [411, 235] on span "52" at bounding box center [412, 232] width 12 height 9
click at [96, 49] on div at bounding box center [94, 51] width 5 height 5
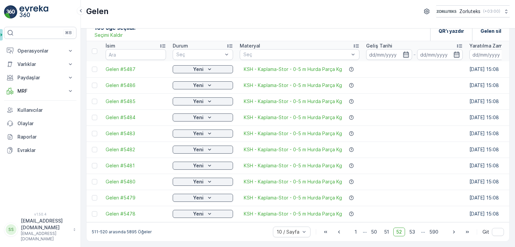
click at [95, 49] on input "checkbox" at bounding box center [95, 49] width 0 height 0
click at [411, 230] on span "53" at bounding box center [412, 232] width 12 height 9
click at [95, 50] on div at bounding box center [94, 51] width 5 height 5
click at [95, 49] on input "checkbox" at bounding box center [95, 49] width 0 height 0
click at [413, 232] on span "54" at bounding box center [412, 232] width 12 height 9
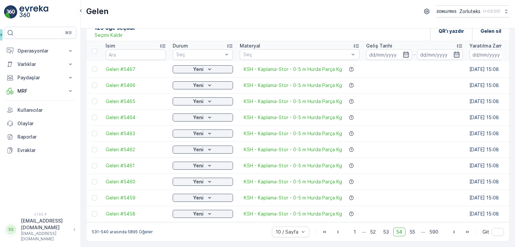
click at [96, 51] on div at bounding box center [94, 51] width 5 height 5
click at [95, 49] on input "checkbox" at bounding box center [95, 49] width 0 height 0
click at [409, 233] on span "55" at bounding box center [411, 232] width 11 height 9
click at [94, 50] on div at bounding box center [94, 51] width 5 height 5
click at [95, 49] on input "checkbox" at bounding box center [95, 49] width 0 height 0
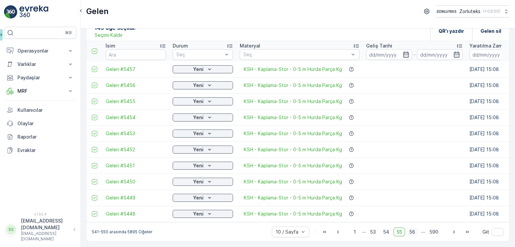
click at [414, 233] on span "56" at bounding box center [412, 232] width 12 height 9
click at [95, 49] on div at bounding box center [94, 51] width 5 height 5
click at [95, 49] on input "checkbox" at bounding box center [95, 49] width 0 height 0
click at [410, 234] on span "57" at bounding box center [412, 232] width 12 height 9
click at [95, 49] on div at bounding box center [94, 51] width 5 height 5
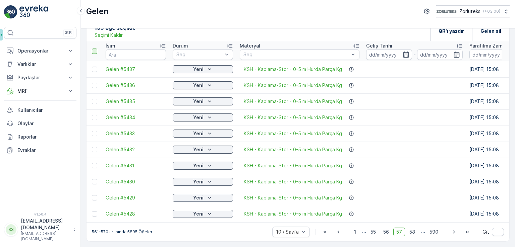
click at [95, 49] on input "checkbox" at bounding box center [95, 49] width 0 height 0
click at [411, 234] on span "58" at bounding box center [412, 232] width 12 height 9
click at [95, 49] on div at bounding box center [94, 51] width 5 height 5
click at [95, 49] on input "checkbox" at bounding box center [95, 49] width 0 height 0
click at [413, 233] on span "59" at bounding box center [412, 232] width 12 height 9
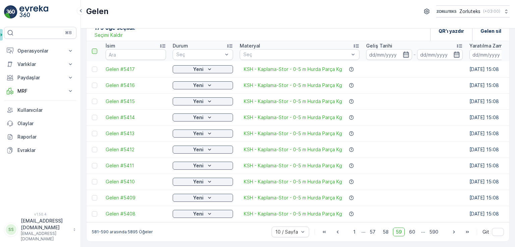
click at [94, 50] on div at bounding box center [94, 51] width 5 height 5
click at [95, 49] on input "checkbox" at bounding box center [95, 49] width 0 height 0
click at [414, 232] on span "60" at bounding box center [412, 232] width 12 height 9
click at [94, 49] on div at bounding box center [94, 51] width 5 height 5
click at [95, 49] on input "checkbox" at bounding box center [95, 49] width 0 height 0
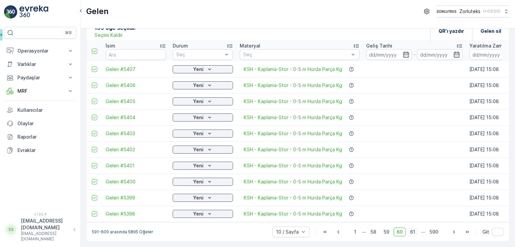
click at [409, 232] on span "61" at bounding box center [412, 232] width 11 height 9
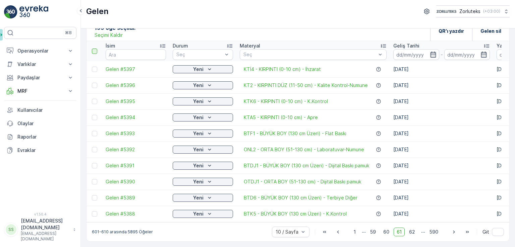
click at [95, 50] on div at bounding box center [94, 51] width 5 height 5
click at [95, 49] on input "checkbox" at bounding box center [95, 49] width 0 height 0
click at [95, 50] on icon at bounding box center [94, 51] width 5 height 5
click at [95, 49] on input "checkbox" at bounding box center [95, 49] width 0 height 0
click at [453, 33] on div "QR'ı yazdır" at bounding box center [450, 31] width 25 height 20
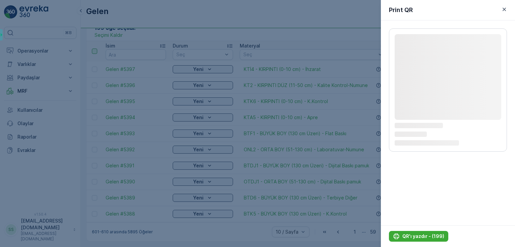
click at [504, 9] on icon "button" at bounding box center [503, 9] width 3 height 3
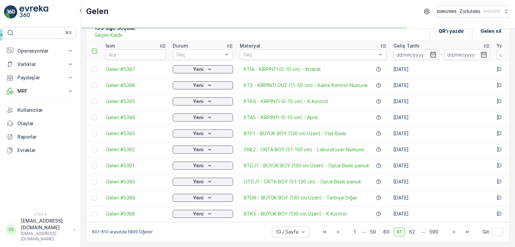
click at [387, 231] on span "60" at bounding box center [386, 232] width 12 height 9
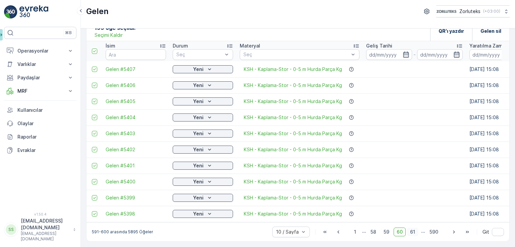
click at [413, 231] on span "61" at bounding box center [412, 232] width 11 height 9
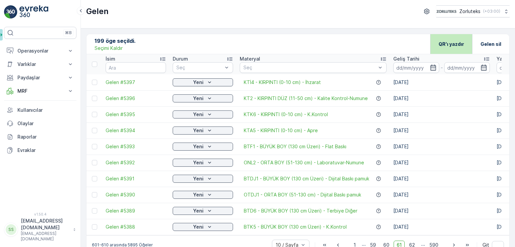
click at [446, 45] on p "QR'ı yazdır" at bounding box center [450, 44] width 25 height 7
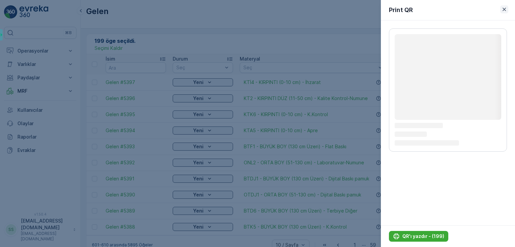
click at [503, 8] on icon "button" at bounding box center [503, 9] width 3 height 3
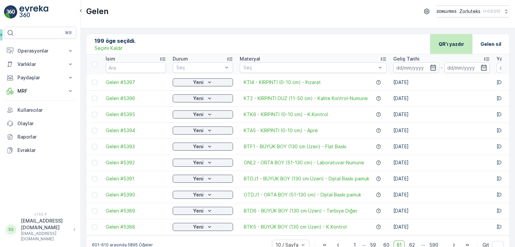
click at [454, 44] on p "QR'ı yazdır" at bounding box center [450, 44] width 25 height 7
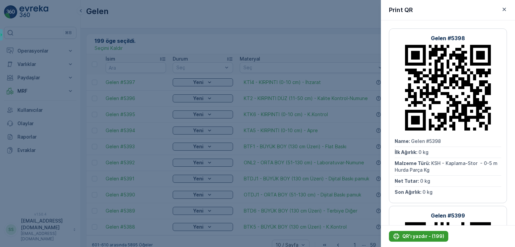
click at [410, 235] on p "QR'ı yazdır - (199)" at bounding box center [423, 236] width 42 height 7
drag, startPoint x: 505, startPoint y: 8, endPoint x: 49, endPoint y: 77, distance: 461.1
click at [505, 8] on icon "button" at bounding box center [503, 9] width 3 height 3
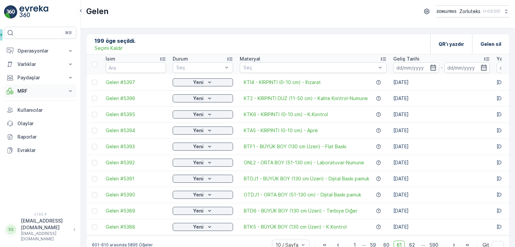
click at [44, 95] on button "MRF" at bounding box center [40, 90] width 72 height 13
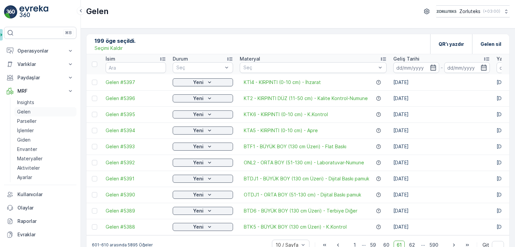
click at [35, 112] on link "Gelen" at bounding box center [45, 111] width 62 height 9
click at [31, 123] on p "Parseller" at bounding box center [26, 121] width 19 height 7
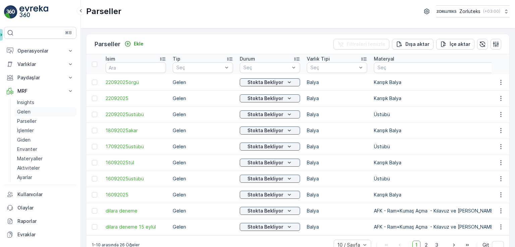
click at [36, 114] on link "Gelen" at bounding box center [45, 111] width 62 height 9
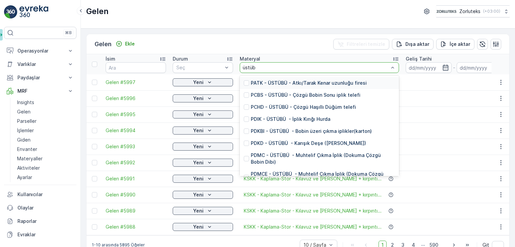
type input "üstübü"
click at [250, 84] on div "PATK - ÜSTÜBÜ - Atkı/Tarak Kenar uzunluğu firesi" at bounding box center [305, 83] width 123 height 7
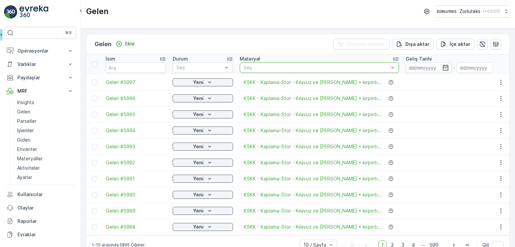
click at [260, 65] on div at bounding box center [316, 67] width 146 height 5
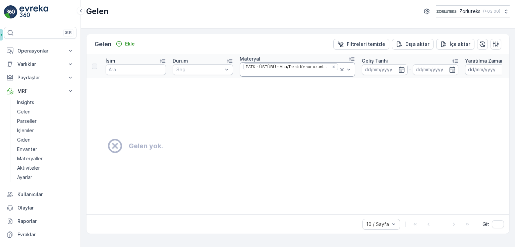
click at [338, 70] on icon at bounding box center [341, 69] width 7 height 7
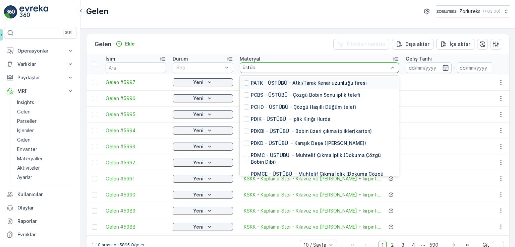
type input "üstübü"
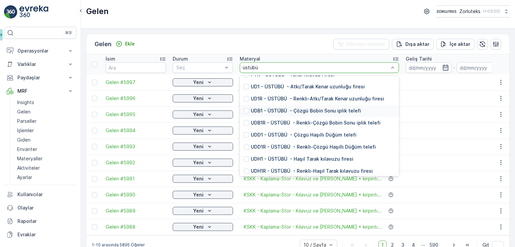
scroll to position [235, 0]
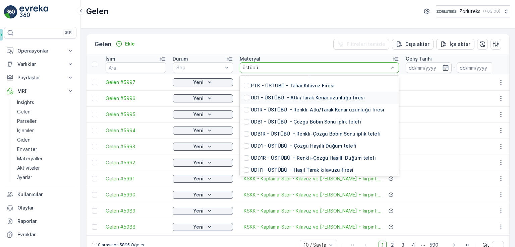
click at [247, 101] on div "UD1 - ÜSTÜBÜ - Atkı/Tarak Kenar uzunluğu firesi" at bounding box center [304, 97] width 121 height 7
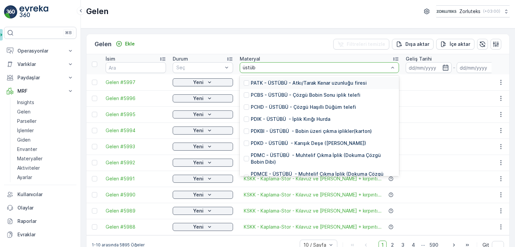
type input "üstübü"
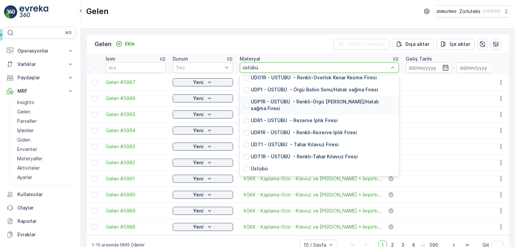
scroll to position [296, 0]
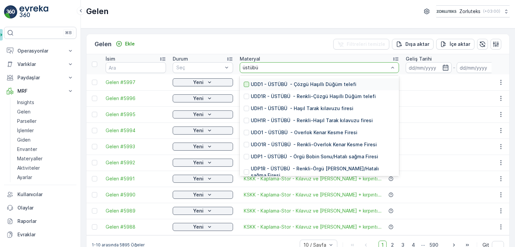
click at [248, 84] on div at bounding box center [246, 84] width 5 height 5
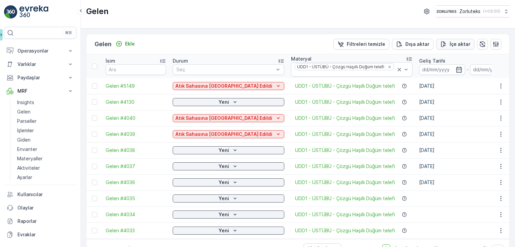
click at [442, 45] on icon "İçe aktar" at bounding box center [443, 44] width 7 height 7
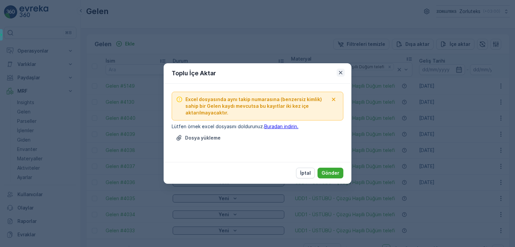
click at [341, 72] on icon "button" at bounding box center [340, 72] width 7 height 7
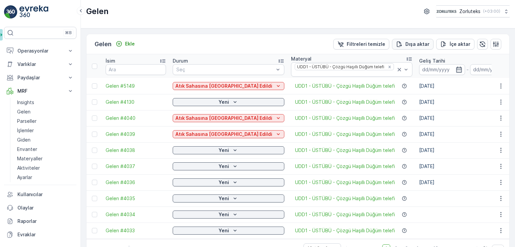
click at [413, 43] on p "Dışa aktar" at bounding box center [417, 44] width 24 height 7
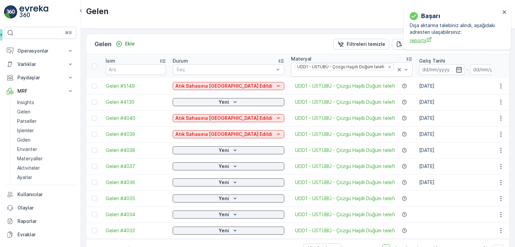
click at [422, 42] on span "reports" at bounding box center [454, 40] width 90 height 7
click at [396, 68] on icon at bounding box center [399, 69] width 7 height 7
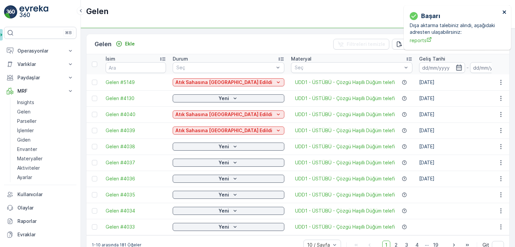
click at [504, 12] on icon "close" at bounding box center [503, 11] width 3 height 3
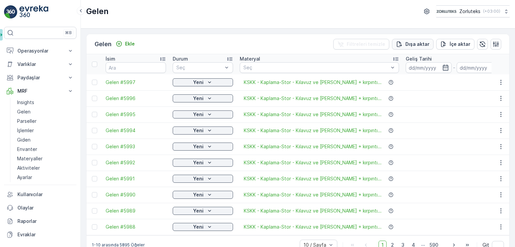
click at [418, 41] on p "Dışa aktar" at bounding box center [417, 44] width 24 height 7
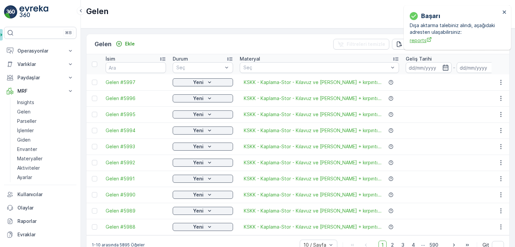
click at [417, 42] on span "reports" at bounding box center [454, 40] width 90 height 7
click at [415, 38] on span "reports" at bounding box center [454, 40] width 90 height 7
click at [424, 38] on span "reports" at bounding box center [454, 40] width 90 height 7
click at [22, 10] on img at bounding box center [33, 11] width 29 height 13
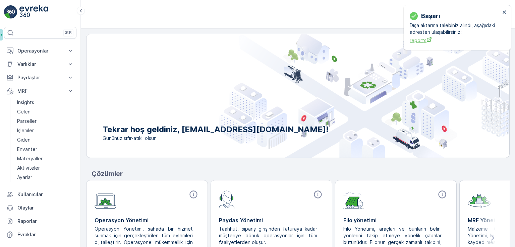
click at [422, 39] on span "reports" at bounding box center [454, 40] width 90 height 7
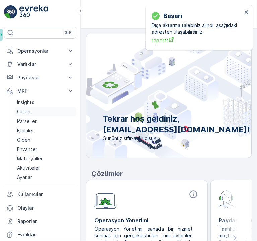
click at [31, 110] on link "Gelen" at bounding box center [45, 111] width 62 height 9
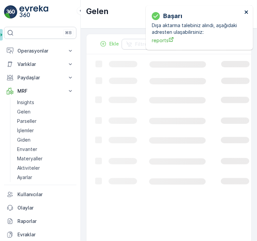
click at [247, 12] on icon "close" at bounding box center [246, 11] width 3 height 3
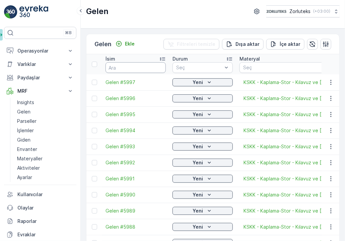
drag, startPoint x: 132, startPoint y: 41, endPoint x: 131, endPoint y: 69, distance: 27.5
click at [131, 69] on input "text" at bounding box center [136, 67] width 60 height 11
type input "5331"
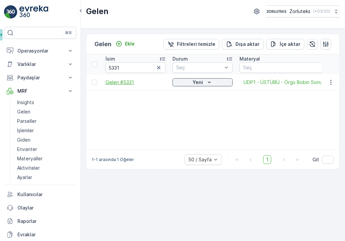
click at [129, 82] on span "Gelen #5331" at bounding box center [136, 82] width 60 height 7
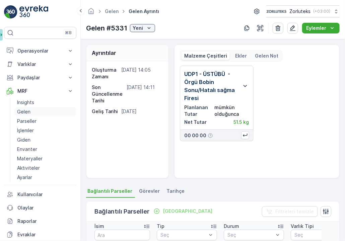
click at [30, 110] on link "Gelen" at bounding box center [45, 111] width 62 height 9
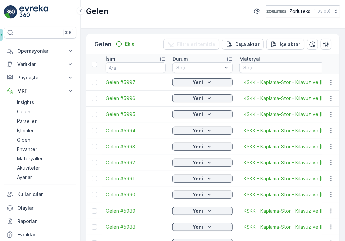
click at [126, 69] on input "text" at bounding box center [136, 67] width 60 height 11
type input "5194"
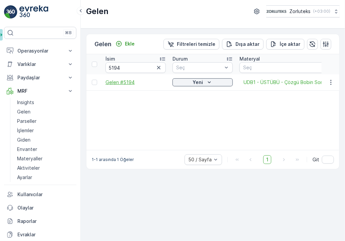
click at [121, 80] on span "Gelen #5194" at bounding box center [136, 82] width 60 height 7
click at [134, 68] on input "5194" at bounding box center [136, 67] width 60 height 11
type input "5168"
click at [138, 107] on div "İsim 5168 Durum Seç Materyal Seç Geliş Tarihi - Yaratılma Zamanı - Son Güncelle…" at bounding box center [212, 102] width 253 height 96
click at [123, 82] on span "Gelen #5168" at bounding box center [136, 82] width 60 height 7
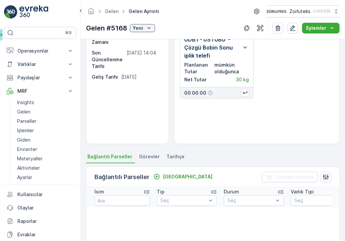
scroll to position [34, 0]
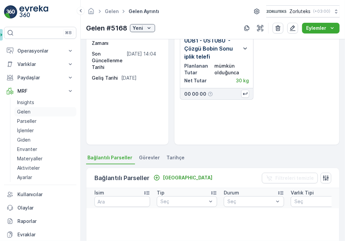
drag, startPoint x: 29, startPoint y: 110, endPoint x: 34, endPoint y: 107, distance: 5.2
click at [29, 110] on p "Gelen" at bounding box center [23, 112] width 13 height 7
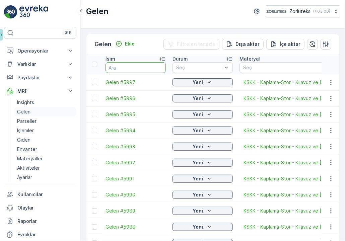
click at [138, 66] on input "text" at bounding box center [136, 67] width 60 height 11
type input "5167"
click at [153, 22] on div "Gelen Zorluteks ( +03:00 )" at bounding box center [213, 14] width 264 height 28
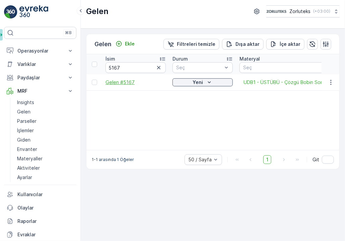
click at [123, 83] on span "Gelen #5167" at bounding box center [136, 82] width 60 height 7
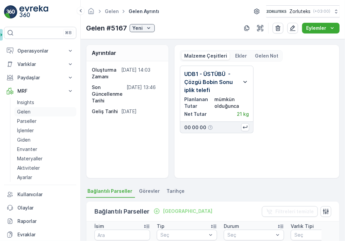
click at [35, 108] on link "Gelen" at bounding box center [45, 111] width 62 height 9
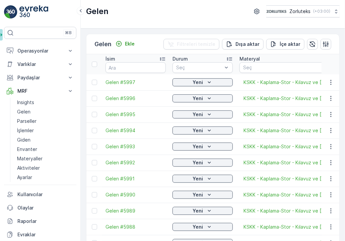
click at [137, 65] on input "text" at bounding box center [136, 67] width 60 height 11
type input "5156"
click at [164, 16] on div "Gelen Zorluteks ( +03:00 )" at bounding box center [213, 11] width 254 height 12
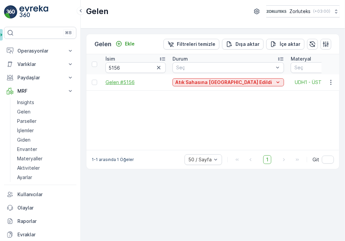
click at [124, 82] on span "Gelen #5156" at bounding box center [136, 82] width 60 height 7
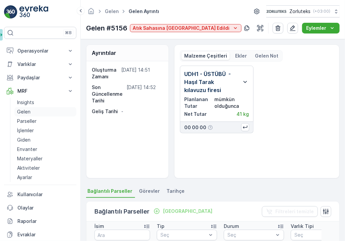
click at [33, 110] on link "Gelen" at bounding box center [45, 111] width 62 height 9
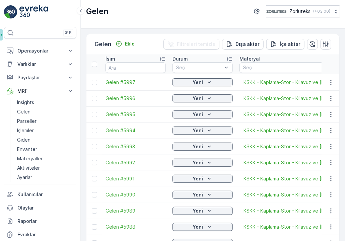
click at [135, 67] on input "text" at bounding box center [136, 67] width 60 height 11
type input "5155"
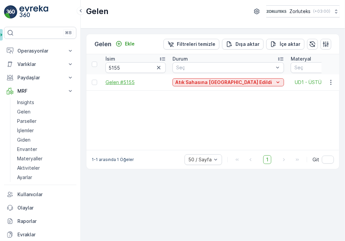
click at [129, 83] on span "Gelen #5155" at bounding box center [136, 82] width 60 height 7
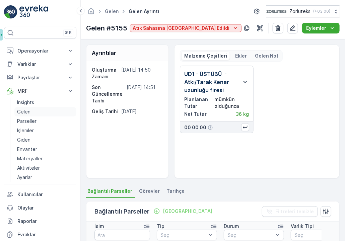
click at [34, 110] on link "Gelen" at bounding box center [45, 111] width 62 height 9
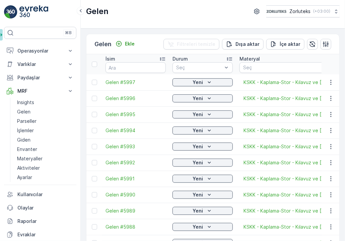
click at [125, 67] on input "text" at bounding box center [136, 67] width 60 height 11
type input "5153"
click at [150, 30] on div "Gelen Ekle Filtreleri temizle Dışa aktar İçe aktar İsim 5153 Durum Seç Materyal…" at bounding box center [213, 134] width 264 height 213
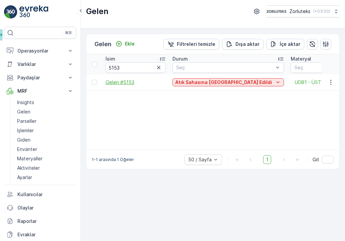
click at [126, 81] on span "Gelen #5153" at bounding box center [136, 82] width 60 height 7
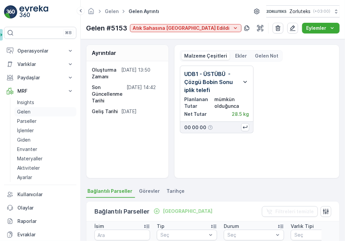
click at [22, 115] on link "Gelen" at bounding box center [45, 111] width 62 height 9
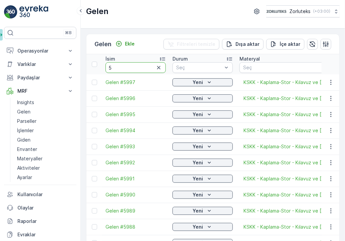
type input "51"
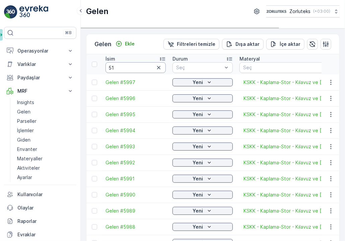
click at [132, 71] on input "51" at bounding box center [136, 67] width 60 height 11
type input "5152"
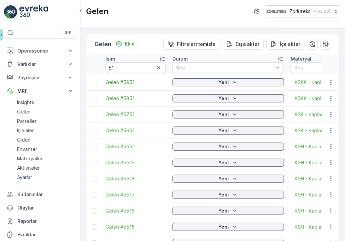
type input "5152"
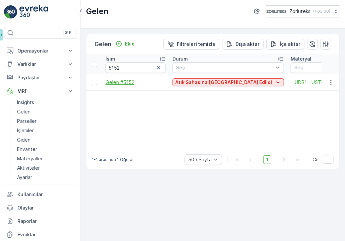
click at [150, 85] on span "Gelen #5152" at bounding box center [136, 82] width 60 height 7
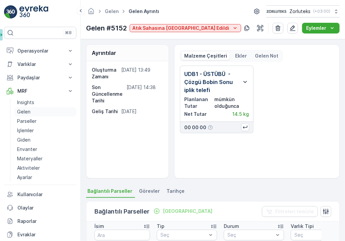
click at [37, 111] on link "Gelen" at bounding box center [45, 111] width 62 height 9
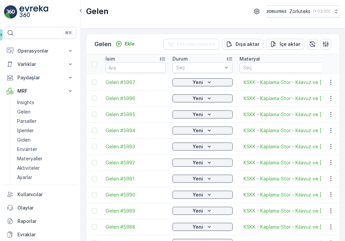
click at [132, 65] on input "text" at bounding box center [136, 67] width 60 height 11
type input "5151"
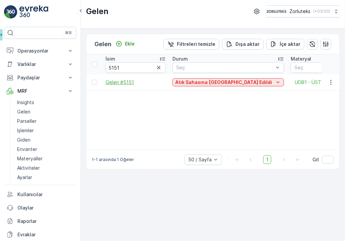
click at [126, 80] on span "Gelen #5151" at bounding box center [136, 82] width 60 height 7
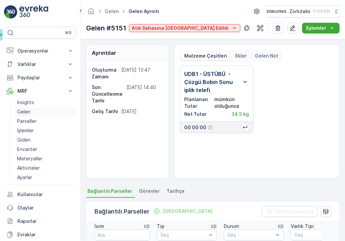
click at [31, 112] on link "Gelen" at bounding box center [45, 111] width 62 height 9
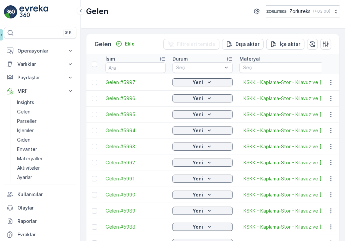
click at [124, 68] on input "text" at bounding box center [136, 67] width 60 height 11
type input "5150"
click at [156, 23] on div "Gelen Zorluteks ( +03:00 )" at bounding box center [213, 14] width 264 height 28
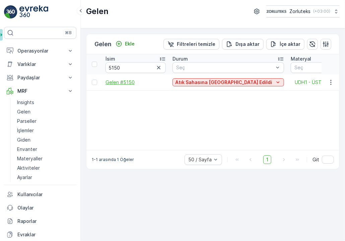
click at [125, 80] on span "Gelen #5150" at bounding box center [136, 82] width 60 height 7
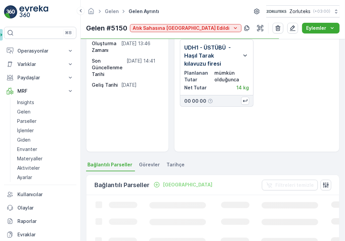
scroll to position [67, 0]
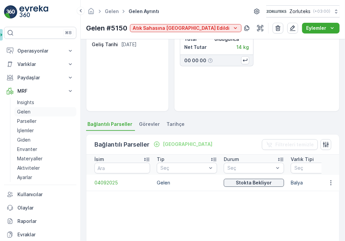
click at [31, 112] on link "Gelen" at bounding box center [45, 111] width 62 height 9
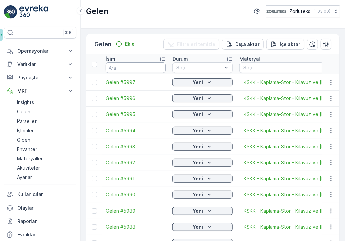
click at [137, 64] on input "text" at bounding box center [136, 67] width 60 height 11
type input "5149"
click at [151, 16] on div "Gelen Zorluteks ( +03:00 )" at bounding box center [213, 11] width 254 height 12
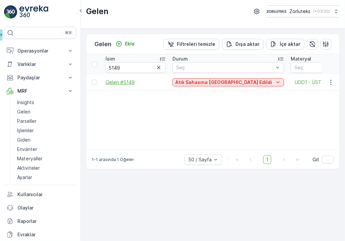
click at [129, 79] on span "Gelen #5149" at bounding box center [136, 82] width 60 height 7
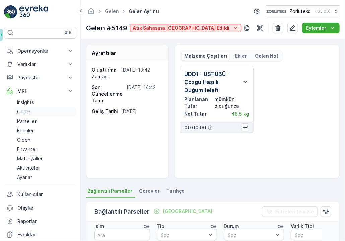
click at [32, 115] on link "Gelen" at bounding box center [45, 111] width 62 height 9
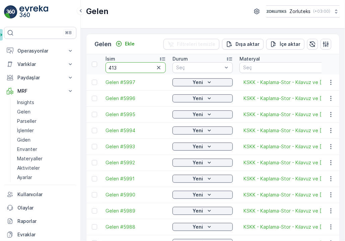
type input "4130"
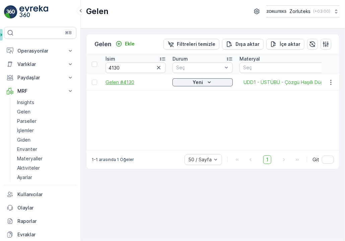
click at [130, 82] on span "Gelen #4130" at bounding box center [136, 82] width 60 height 7
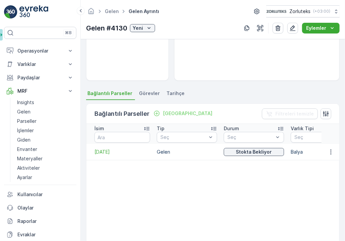
scroll to position [101, 0]
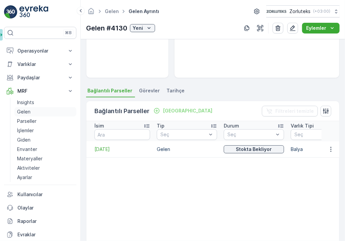
click at [26, 110] on p "Gelen" at bounding box center [23, 112] width 13 height 7
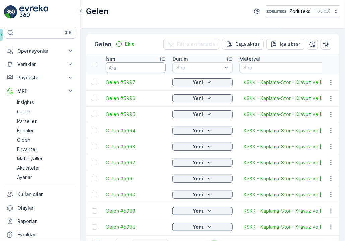
click at [138, 66] on input "text" at bounding box center [136, 67] width 60 height 11
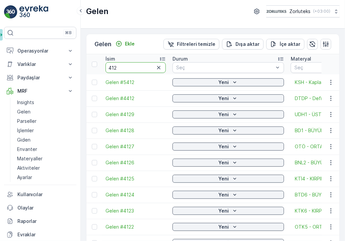
click at [138, 65] on input "412" at bounding box center [136, 67] width 60 height 11
type input "4129"
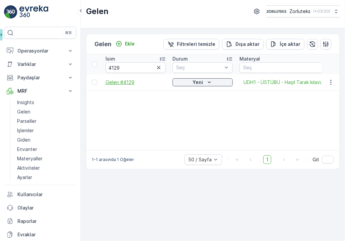
click at [124, 84] on span "Gelen #4129" at bounding box center [136, 82] width 60 height 7
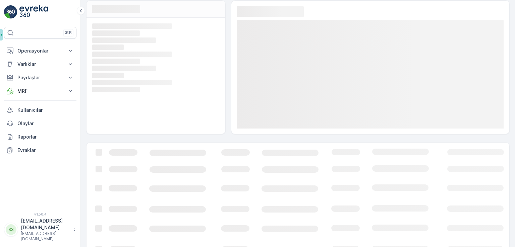
scroll to position [63, 0]
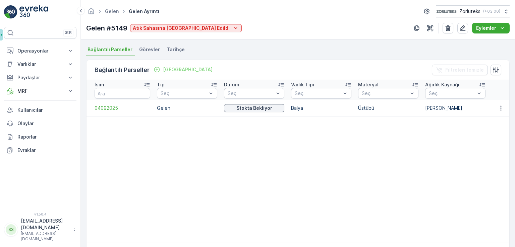
scroll to position [101, 0]
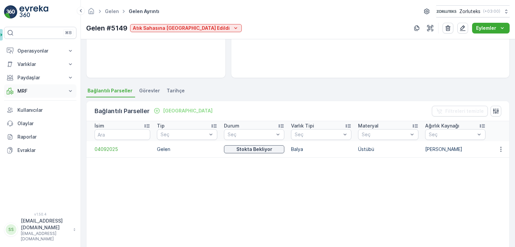
click at [37, 89] on p "MRF" at bounding box center [40, 91] width 46 height 7
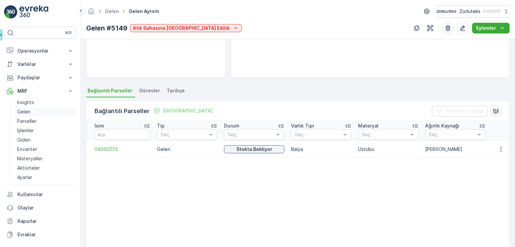
click at [35, 112] on link "Gelen" at bounding box center [45, 111] width 62 height 9
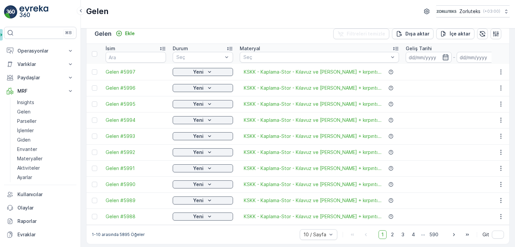
scroll to position [16, 0]
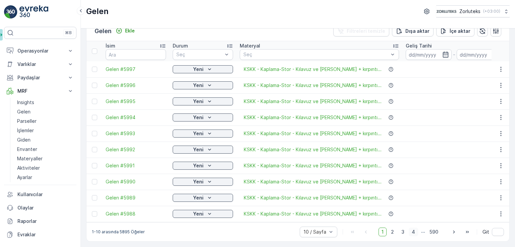
click at [412, 232] on span "4" at bounding box center [412, 232] width 9 height 9
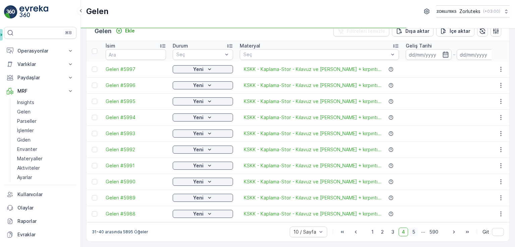
click at [415, 233] on span "5" at bounding box center [413, 232] width 9 height 9
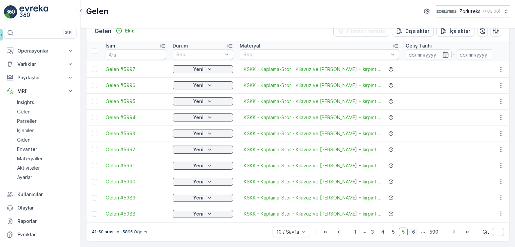
click at [415, 233] on span "6" at bounding box center [413, 232] width 9 height 9
click at [414, 232] on span "7" at bounding box center [413, 232] width 9 height 9
click at [200, 88] on div "Balyalandı" at bounding box center [203, 90] width 52 height 5
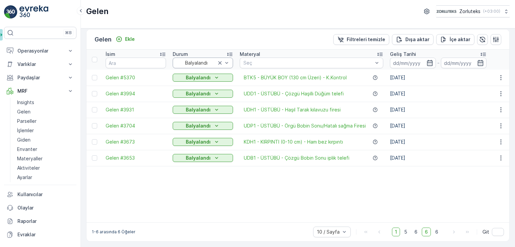
scroll to position [7, 0]
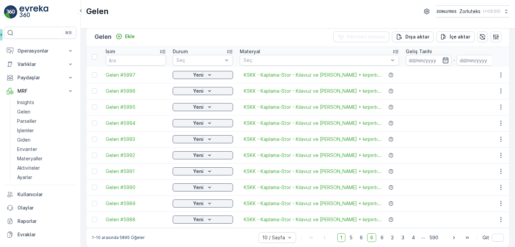
click at [295, 35] on div "Gelen Ekle Filtreleri temizle Dışa aktar İçe aktar" at bounding box center [297, 37] width 422 height 20
click at [409, 241] on span "4" at bounding box center [412, 238] width 9 height 9
click at [422, 240] on p "..." at bounding box center [423, 238] width 4 height 9
click at [417, 241] on div "1 5 6 6 6 2 3 4 5 ... 590" at bounding box center [384, 238] width 114 height 9
click at [413, 240] on span "5" at bounding box center [413, 238] width 9 height 9
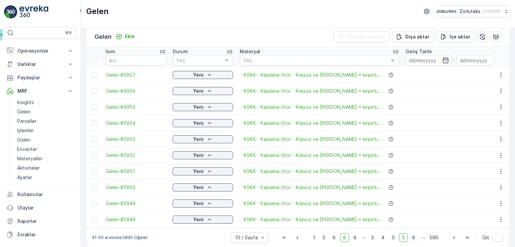
click at [413, 239] on span "6" at bounding box center [413, 238] width 9 height 9
click at [412, 239] on span "8" at bounding box center [413, 238] width 9 height 9
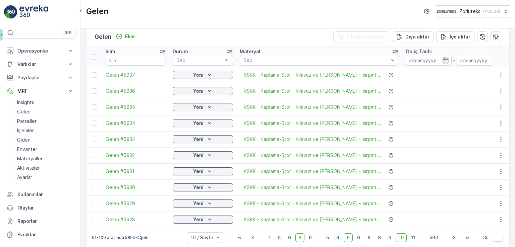
click at [412, 239] on span "11" at bounding box center [413, 238] width 10 height 9
click at [412, 239] on span "12" at bounding box center [412, 238] width 11 height 9
click at [412, 239] on span "16" at bounding box center [412, 238] width 11 height 9
click at [412, 239] on span "19" at bounding box center [412, 238] width 11 height 9
click at [412, 239] on span "23" at bounding box center [412, 238] width 12 height 9
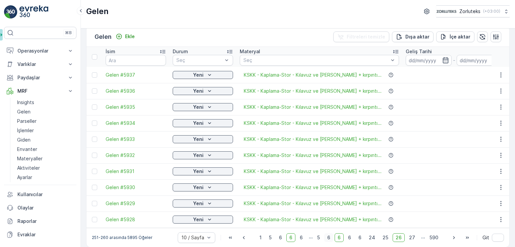
click at [412, 239] on span "27" at bounding box center [412, 238] width 12 height 9
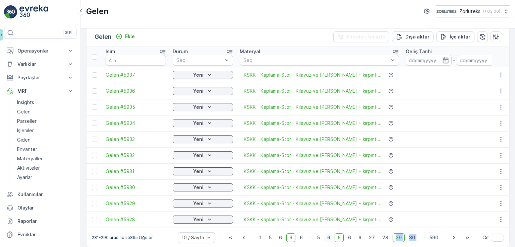
click at [412, 239] on span "30" at bounding box center [412, 238] width 12 height 9
click at [412, 239] on span "33" at bounding box center [412, 238] width 12 height 9
click at [412, 239] on span "36" at bounding box center [412, 238] width 12 height 9
click at [412, 239] on span "40" at bounding box center [411, 238] width 12 height 9
click at [412, 239] on span "43" at bounding box center [411, 238] width 12 height 9
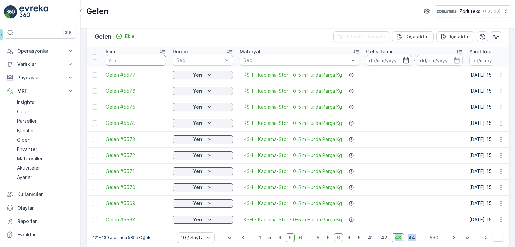
click at [146, 61] on input "text" at bounding box center [136, 60] width 60 height 11
type input "5362"
click at [188, 30] on div "Gelen Ekle Filtreleri temizle Dışa aktar İçe aktar" at bounding box center [297, 37] width 422 height 20
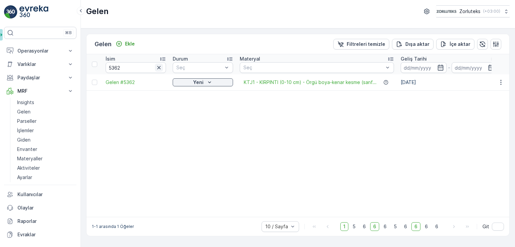
click at [161, 66] on icon "button" at bounding box center [158, 67] width 7 height 7
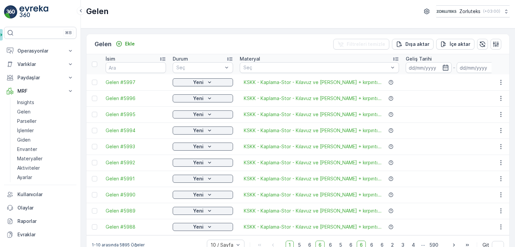
scroll to position [16, 0]
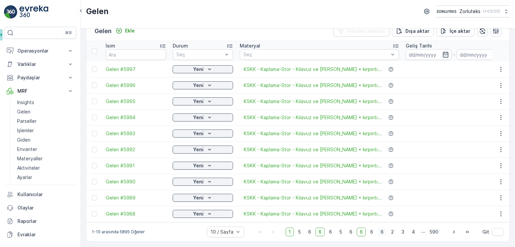
click at [381, 231] on span "6" at bounding box center [381, 232] width 9 height 9
click at [397, 233] on div "1 5 6 6 6 5 6 6 6 6 4 ... 4 5 6 7 ... 590" at bounding box center [349, 232] width 183 height 9
click at [391, 233] on span "5" at bounding box center [392, 232] width 9 height 9
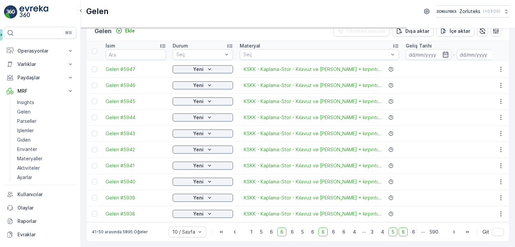
click at [412, 232] on span "6" at bounding box center [413, 232] width 9 height 9
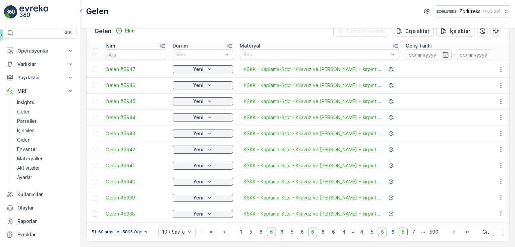
click at [412, 232] on span "7" at bounding box center [413, 232] width 9 height 9
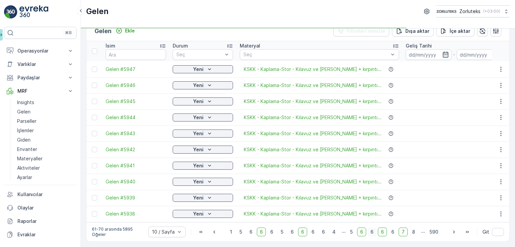
click at [412, 232] on span "8" at bounding box center [413, 232] width 9 height 9
click at [412, 232] on span "9" at bounding box center [413, 232] width 9 height 9
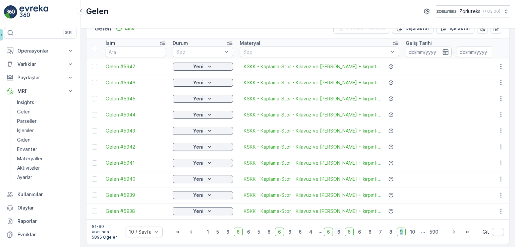
click at [412, 232] on span "10" at bounding box center [412, 232] width 11 height 9
click at [412, 232] on span "12" at bounding box center [412, 235] width 11 height 9
click at [412, 232] on div "101-110 arasında 5895 Öğeler 10 / Sayfa 1 5 6 6 6 5 6 6 6 6 4 ... 6 6 6 6 6 9 1…" at bounding box center [297, 235] width 422 height 30
click at [412, 232] on div "111-120 arasında 5895 Öğeler 10 / Sayfa 1 5 6 6 6 5 6 6 6 6 4 ... 6 6 6 6 6 10 …" at bounding box center [297, 235] width 422 height 30
click at [413, 238] on span "13" at bounding box center [412, 235] width 11 height 9
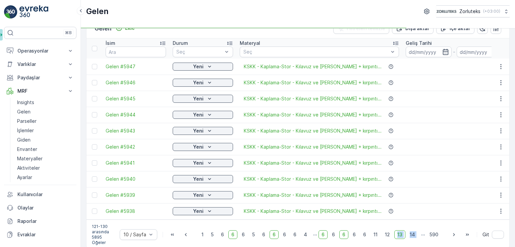
click at [416, 239] on div "1 5 6 6 6 5 6 6 6 6 4 ... 6 6 6 6 6 11 12 13 14 ... 590" at bounding box center [319, 235] width 243 height 9
click at [413, 237] on span "14" at bounding box center [411, 235] width 11 height 9
click at [413, 237] on span "16" at bounding box center [412, 235] width 11 height 9
click at [413, 237] on span "19" at bounding box center [412, 235] width 11 height 9
click at [413, 237] on span "22" at bounding box center [412, 235] width 12 height 9
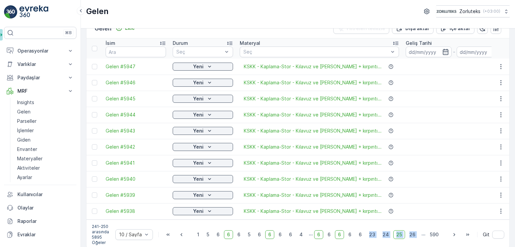
click at [413, 237] on span "26" at bounding box center [412, 235] width 12 height 9
click at [413, 237] on span "28" at bounding box center [412, 235] width 12 height 9
click at [418, 239] on div "1 5 6 6 6 5 6 6 6 6 4 ... 6 6 6 6 6 28 29 30 31 ... 590" at bounding box center [318, 235] width 246 height 9
click at [421, 239] on p "..." at bounding box center [423, 235] width 4 height 9
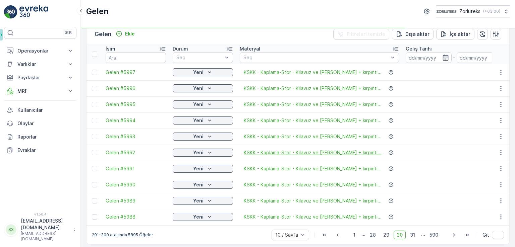
scroll to position [16, 0]
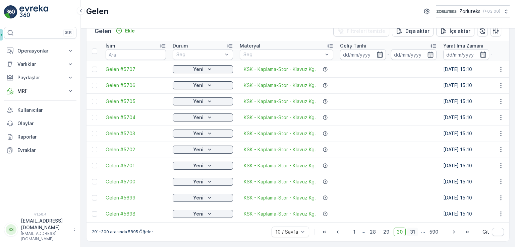
click at [411, 234] on span "31" at bounding box center [412, 232] width 11 height 9
click at [411, 234] on span "32" at bounding box center [412, 232] width 12 height 9
click at [411, 234] on span "33" at bounding box center [412, 232] width 12 height 9
click at [411, 234] on span "34" at bounding box center [411, 232] width 12 height 9
click at [411, 234] on span "37" at bounding box center [412, 232] width 12 height 9
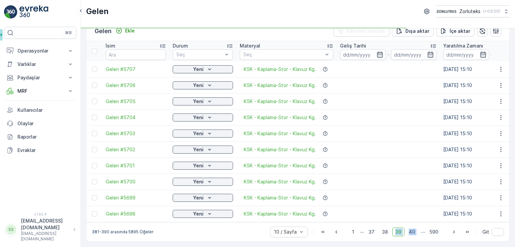
click at [411, 234] on span "40" at bounding box center [411, 232] width 12 height 9
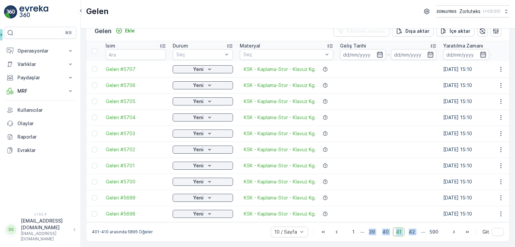
click at [411, 234] on span "42" at bounding box center [411, 232] width 12 height 9
click at [411, 234] on span "46" at bounding box center [411, 232] width 12 height 9
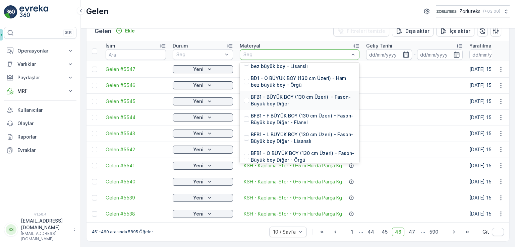
scroll to position [436, 0]
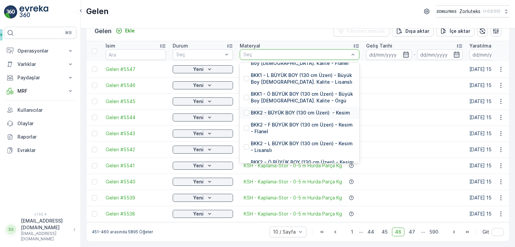
drag, startPoint x: 359, startPoint y: 70, endPoint x: 355, endPoint y: 106, distance: 36.4
click at [355, 106] on div "0-5 m [PERSON_NAME] Parça 0-50 cm Topbaşı 10 m üzeri [PERSON_NAME] Parça 1M 5-1…" at bounding box center [300, 113] width 120 height 101
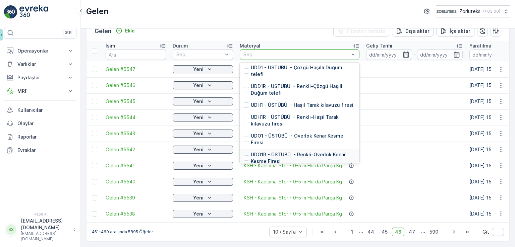
scroll to position [5611, 0]
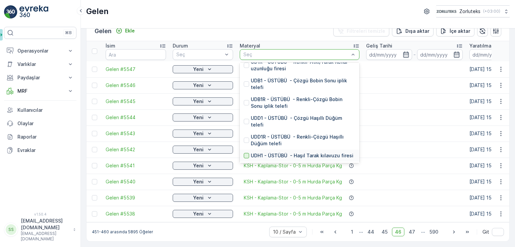
click at [245, 153] on div at bounding box center [246, 155] width 5 height 5
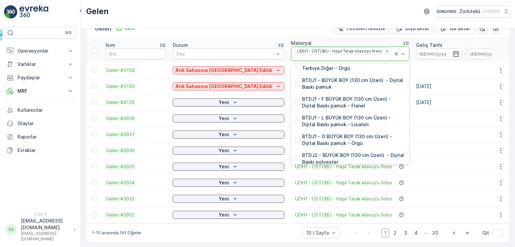
scroll to position [1340, 0]
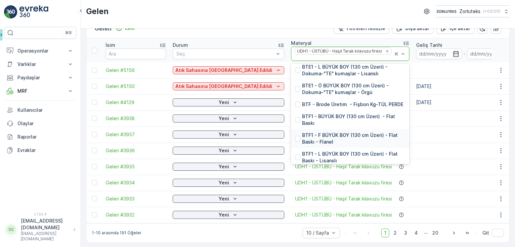
click at [422, 154] on td at bounding box center [463, 151] width 103 height 16
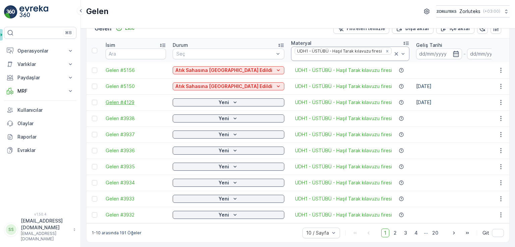
click at [121, 100] on span "Gelen #4129" at bounding box center [136, 102] width 60 height 7
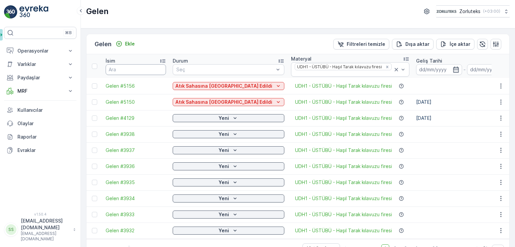
click at [135, 69] on input "text" at bounding box center [136, 69] width 60 height 11
type input "53"
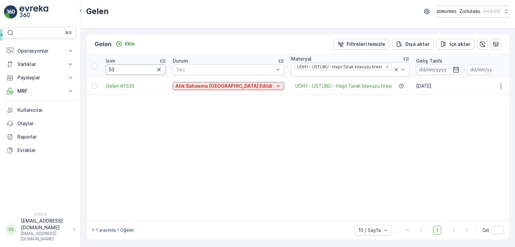
click at [135, 69] on input "53" at bounding box center [136, 69] width 60 height 11
click at [159, 69] on icon "button" at bounding box center [158, 69] width 7 height 7
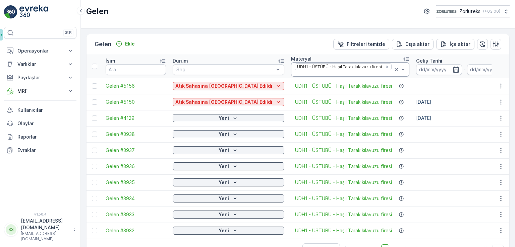
click at [393, 66] on icon at bounding box center [396, 69] width 7 height 7
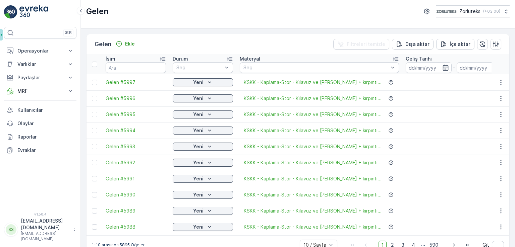
click at [135, 59] on div "İsim" at bounding box center [136, 59] width 60 height 7
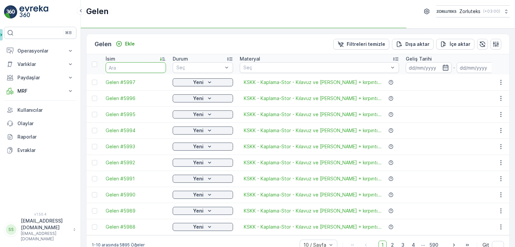
click at [137, 68] on input "text" at bounding box center [136, 67] width 60 height 11
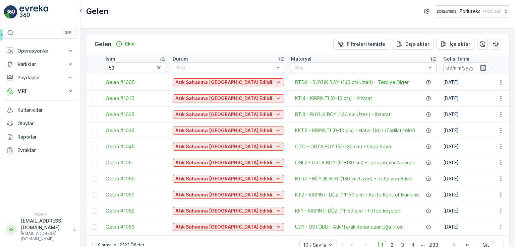
type input "5"
click at [180, 41] on div "Gelen Ekle Filtreleri temizle Dışa aktar İçe aktar" at bounding box center [297, 44] width 422 height 20
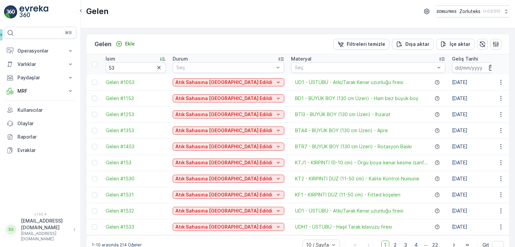
scroll to position [16, 0]
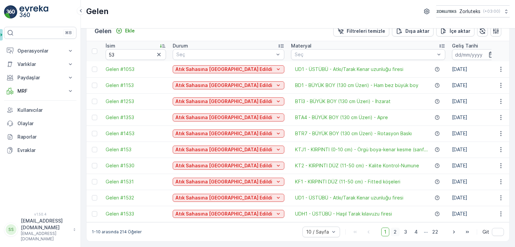
click at [395, 232] on span "2" at bounding box center [394, 232] width 9 height 9
click at [403, 234] on span "3" at bounding box center [405, 232] width 9 height 9
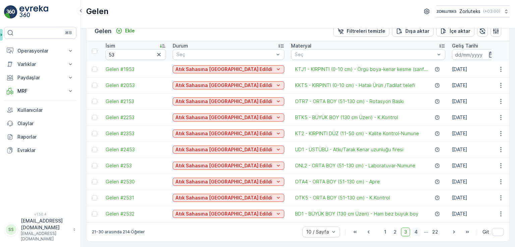
click at [417, 233] on span "4" at bounding box center [415, 232] width 9 height 9
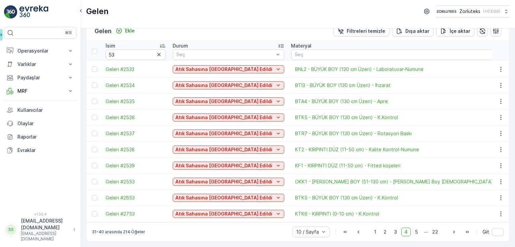
click at [416, 231] on span "5" at bounding box center [416, 232] width 9 height 9
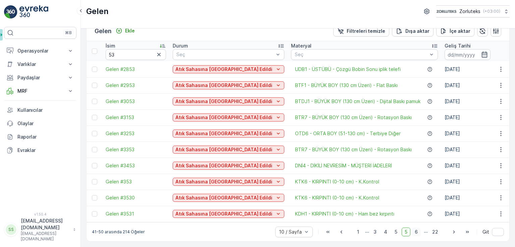
click at [417, 234] on span "6" at bounding box center [415, 232] width 9 height 9
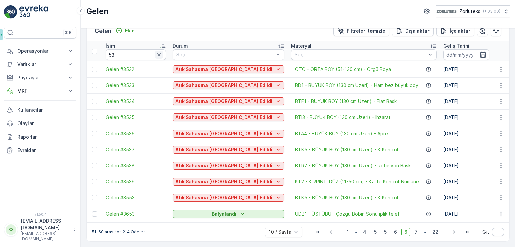
click at [158, 53] on icon "button" at bounding box center [158, 54] width 3 height 3
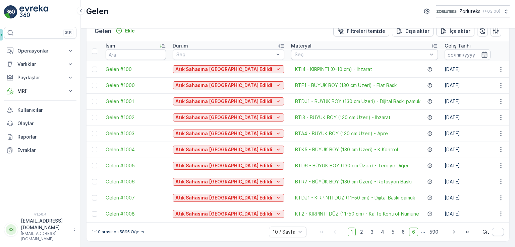
click at [129, 44] on div "İsim" at bounding box center [136, 46] width 60 height 7
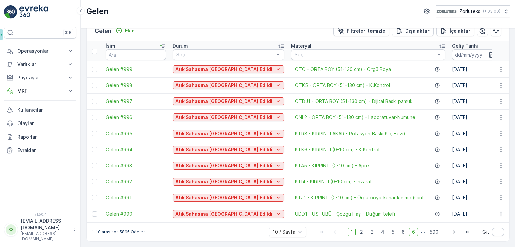
click at [130, 44] on div "İsim" at bounding box center [136, 46] width 60 height 7
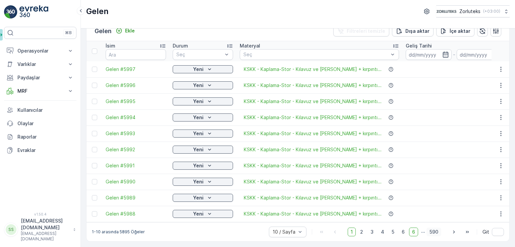
click at [431, 228] on span "590" at bounding box center [433, 232] width 15 height 9
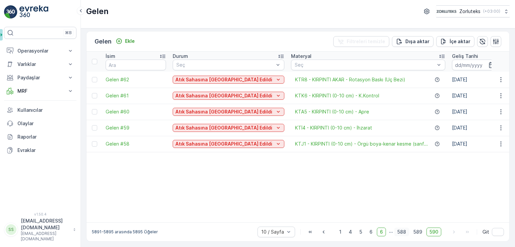
scroll to position [5, 0]
click at [389, 233] on p "..." at bounding box center [391, 232] width 4 height 9
click at [389, 231] on p "..." at bounding box center [391, 232] width 4 height 9
click at [395, 234] on span "588" at bounding box center [401, 232] width 15 height 9
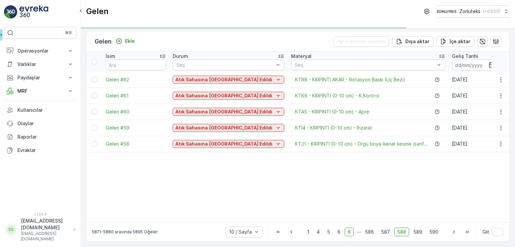
click at [383, 232] on span "587" at bounding box center [385, 232] width 15 height 9
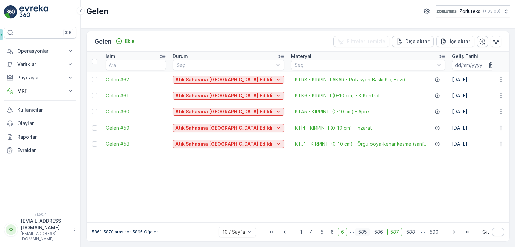
click at [371, 232] on span "586" at bounding box center [378, 232] width 15 height 9
click at [356, 232] on span "584" at bounding box center [362, 232] width 15 height 9
click at [351, 233] on p "..." at bounding box center [351, 232] width 4 height 9
click at [342, 233] on span "6" at bounding box center [341, 232] width 9 height 9
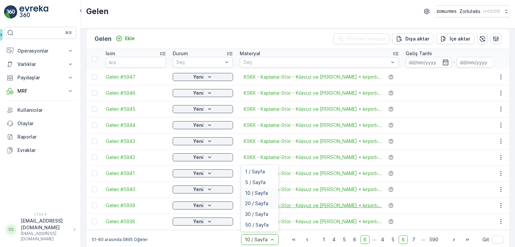
click at [259, 204] on span "20 / Sayfa" at bounding box center [256, 203] width 23 height 5
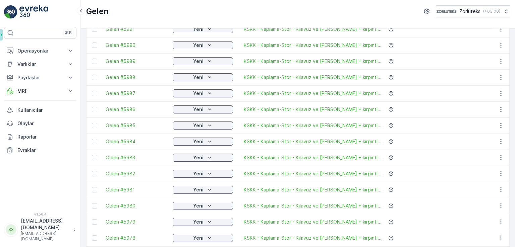
scroll to position [177, 0]
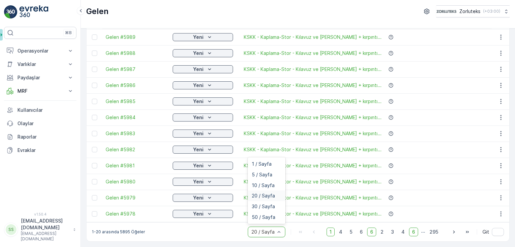
click at [267, 231] on div at bounding box center [263, 232] width 25 height 5
click at [271, 212] on div "50 / Sayfa" at bounding box center [267, 217] width 38 height 11
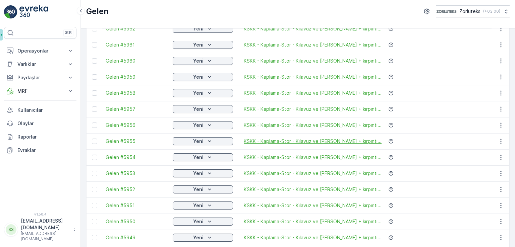
scroll to position [659, 0]
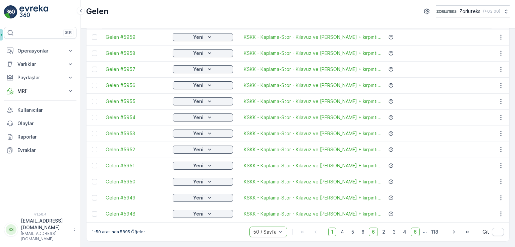
click at [387, 233] on div "1 4 5 6 6 2 3 4 6 ... 118" at bounding box center [384, 232] width 113 height 9
click at [390, 232] on span "3" at bounding box center [393, 232] width 9 height 9
click at [404, 235] on span "4" at bounding box center [404, 232] width 9 height 9
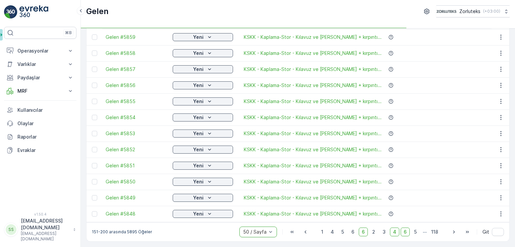
click at [404, 235] on span "6" at bounding box center [404, 232] width 9 height 9
click at [411, 233] on span "8" at bounding box center [414, 232] width 9 height 9
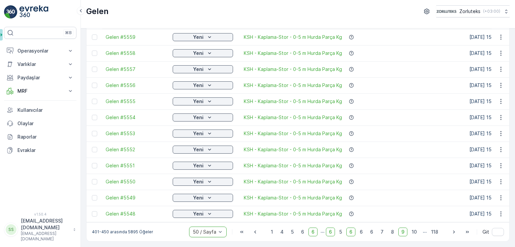
click at [323, 230] on p "..." at bounding box center [322, 232] width 4 height 9
click at [333, 234] on span "6" at bounding box center [330, 232] width 9 height 9
click at [340, 234] on span "5" at bounding box center [340, 232] width 9 height 9
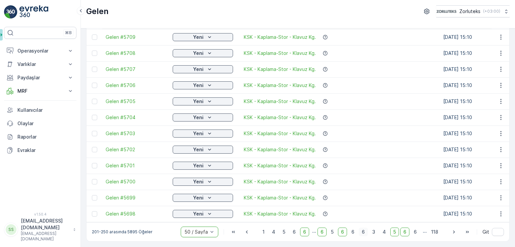
click at [343, 233] on span "6" at bounding box center [342, 232] width 9 height 9
click at [358, 231] on span "6" at bounding box center [362, 232] width 9 height 9
click at [353, 232] on span "6" at bounding box center [352, 232] width 9 height 9
click at [364, 230] on span "4" at bounding box center [362, 232] width 9 height 9
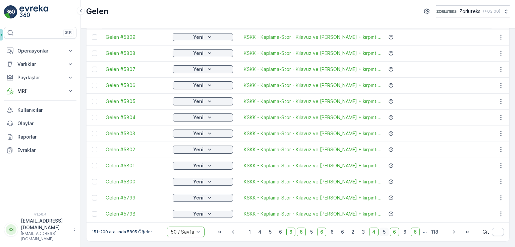
click at [383, 231] on span "5" at bounding box center [384, 232] width 9 height 9
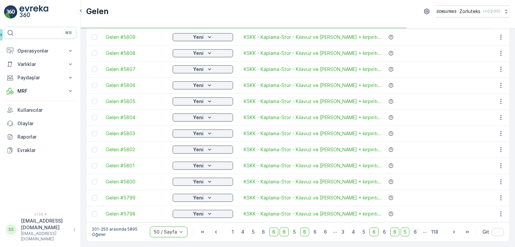
click at [412, 233] on span "6" at bounding box center [414, 232] width 9 height 9
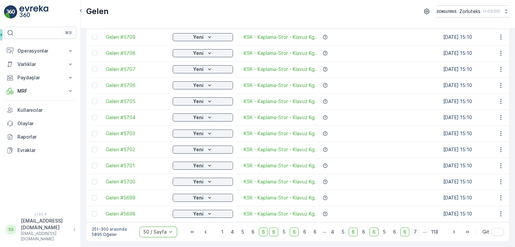
click at [413, 233] on span "7" at bounding box center [414, 232] width 9 height 9
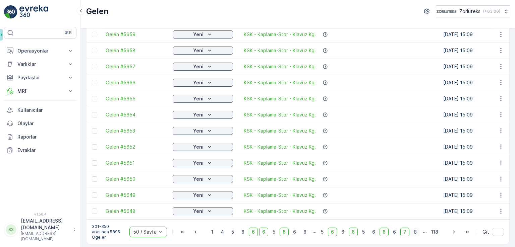
click at [414, 236] on span "8" at bounding box center [414, 232] width 9 height 9
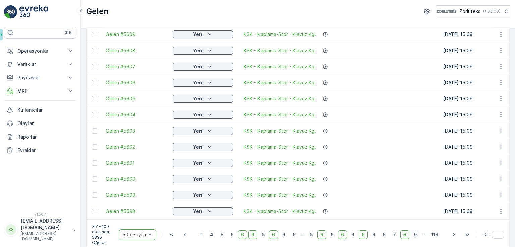
click at [415, 239] on span "9" at bounding box center [414, 235] width 9 height 9
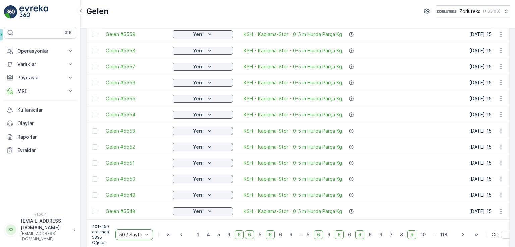
scroll to position [678, 0]
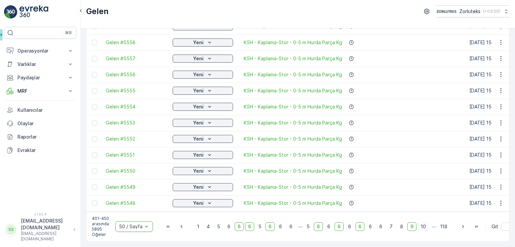
click at [422, 222] on span "10" at bounding box center [422, 226] width 11 height 9
click at [137, 224] on div at bounding box center [130, 226] width 25 height 5
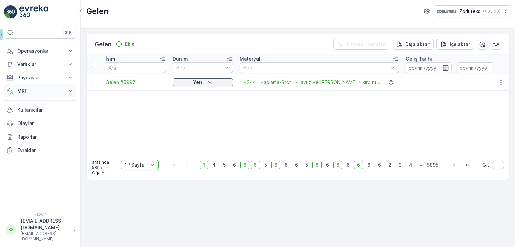
click at [25, 93] on p "MRF" at bounding box center [40, 91] width 46 height 7
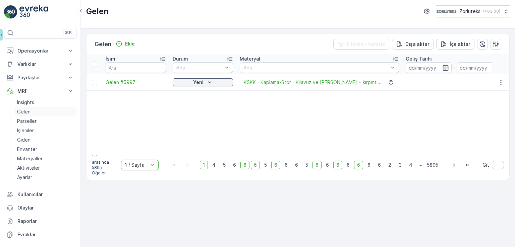
click at [29, 113] on p "Gelen" at bounding box center [23, 112] width 13 height 7
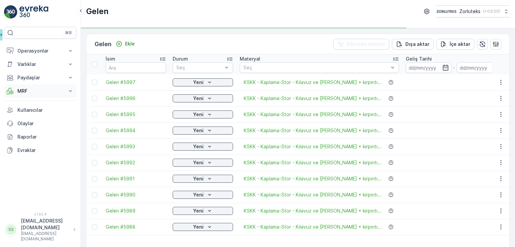
click at [39, 89] on p "MRF" at bounding box center [40, 91] width 46 height 7
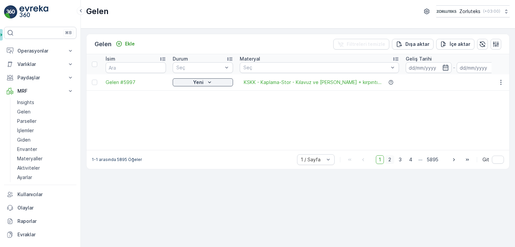
click at [392, 160] on span "2" at bounding box center [389, 159] width 9 height 9
click at [412, 160] on span "4" at bounding box center [410, 159] width 9 height 9
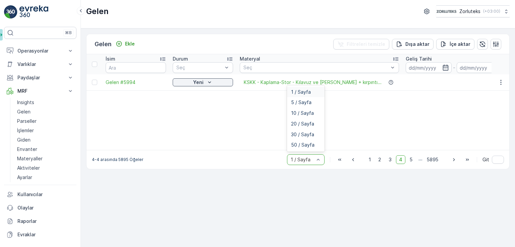
click at [306, 156] on div "1 / Sayfa" at bounding box center [306, 159] width 38 height 11
click at [305, 144] on span "50 / Sayfa" at bounding box center [302, 144] width 23 height 5
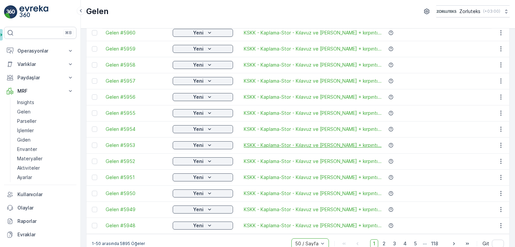
scroll to position [659, 0]
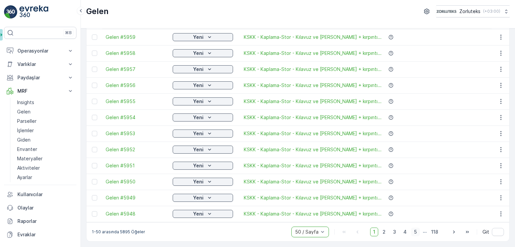
click at [413, 234] on span "5" at bounding box center [415, 232] width 9 height 9
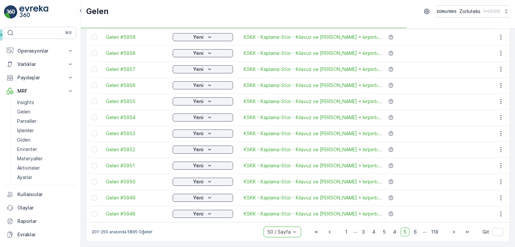
click at [414, 234] on span "6" at bounding box center [414, 232] width 9 height 9
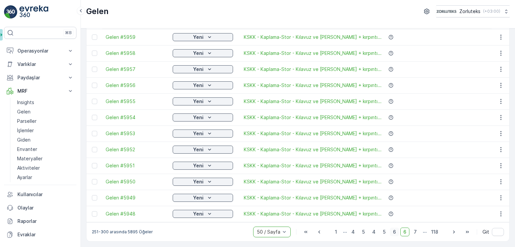
click at [414, 234] on span "7" at bounding box center [414, 232] width 9 height 9
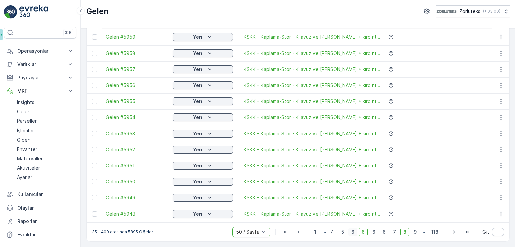
click at [414, 234] on span "9" at bounding box center [414, 232] width 9 height 9
click at [414, 235] on span "11" at bounding box center [414, 232] width 10 height 9
click at [414, 235] on span "13" at bounding box center [413, 232] width 11 height 9
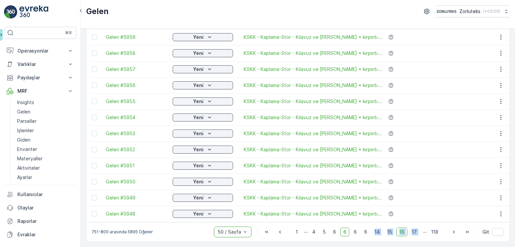
click at [414, 235] on span "17" at bounding box center [413, 232] width 11 height 9
click at [411, 234] on span "19" at bounding box center [413, 232] width 11 height 9
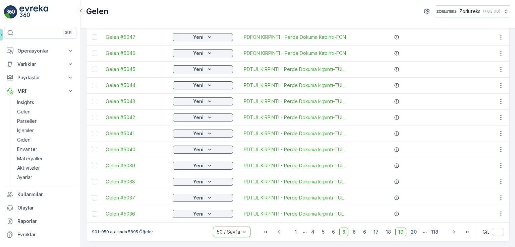
click at [413, 232] on span "20" at bounding box center [413, 232] width 12 height 9
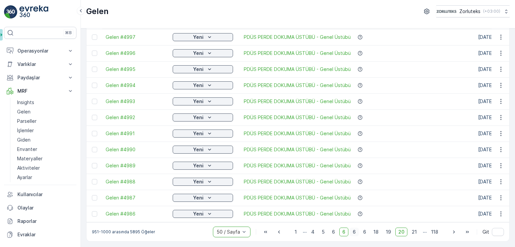
click at [354, 233] on span "6" at bounding box center [353, 232] width 9 height 9
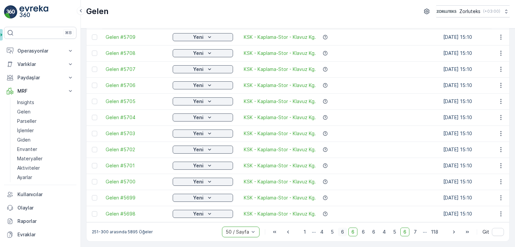
click at [346, 232] on span "6" at bounding box center [342, 232] width 9 height 9
click at [386, 232] on span "4" at bounding box center [383, 232] width 9 height 9
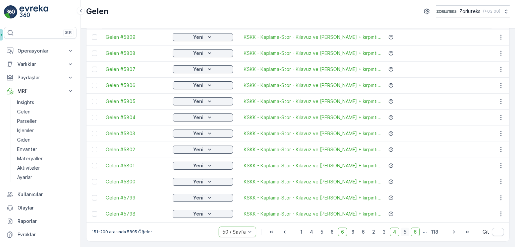
click at [401, 233] on span "5" at bounding box center [404, 232] width 9 height 9
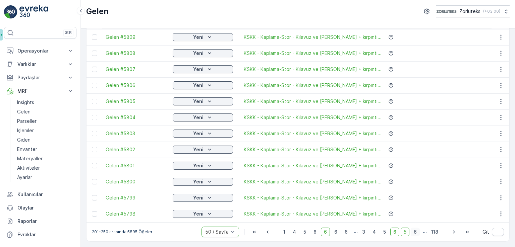
click at [415, 232] on span "6" at bounding box center [414, 232] width 9 height 9
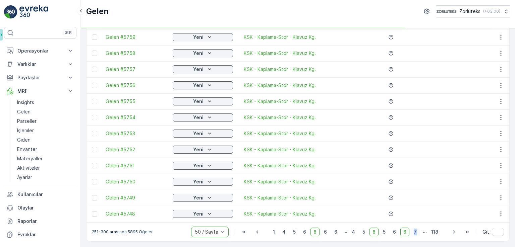
click at [413, 232] on span "7" at bounding box center [414, 232] width 9 height 9
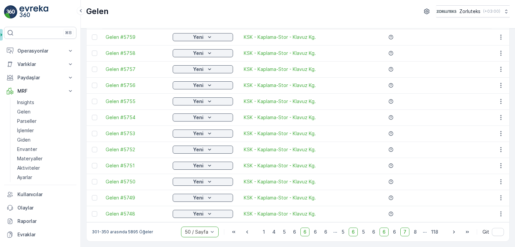
click at [413, 232] on span "8" at bounding box center [414, 232] width 9 height 9
click at [413, 232] on span "9" at bounding box center [414, 232] width 9 height 9
click at [413, 232] on span "10" at bounding box center [413, 232] width 11 height 9
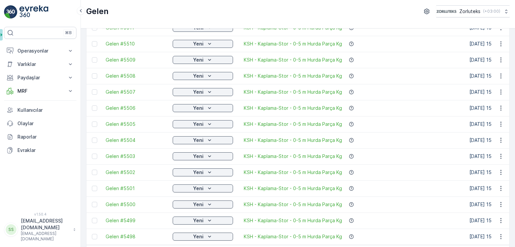
scroll to position [659, 0]
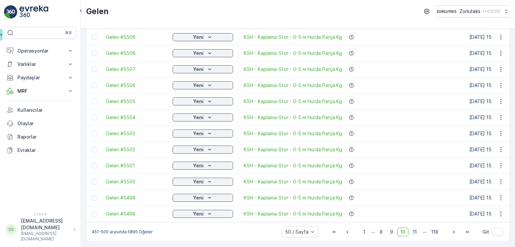
click at [414, 232] on span "11" at bounding box center [414, 232] width 10 height 9
click at [413, 234] on span "12" at bounding box center [413, 232] width 11 height 9
click at [413, 234] on span "13" at bounding box center [413, 232] width 11 height 9
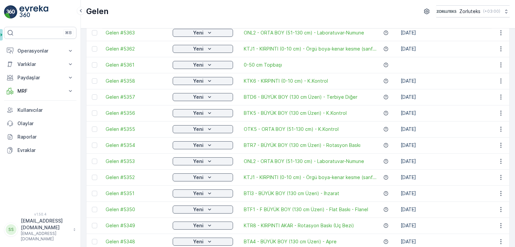
scroll to position [592, 0]
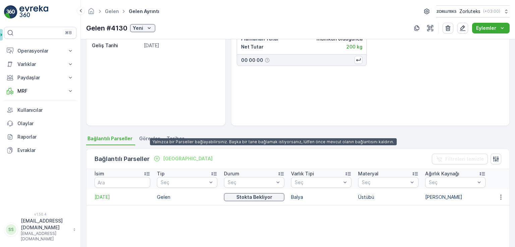
scroll to position [67, 0]
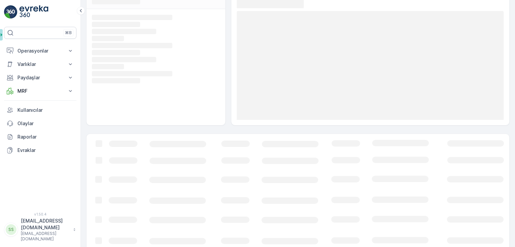
scroll to position [63, 0]
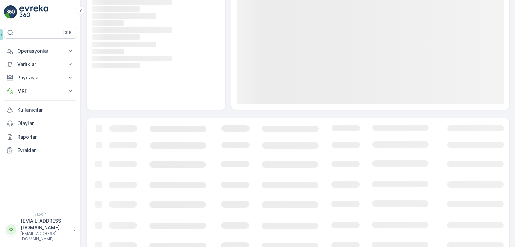
scroll to position [63, 0]
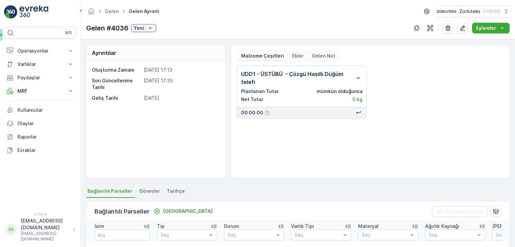
scroll to position [162, 0]
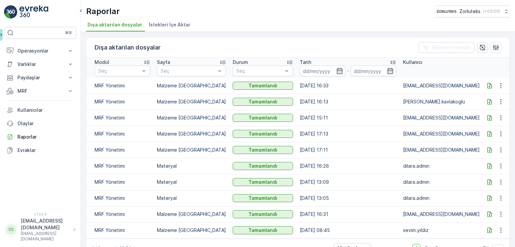
click at [487, 87] on icon at bounding box center [489, 85] width 7 height 7
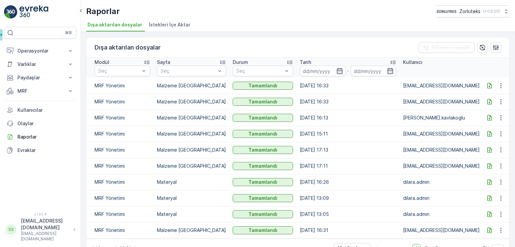
click at [489, 85] on icon at bounding box center [489, 86] width 4 height 6
